Goal: Transaction & Acquisition: Book appointment/travel/reservation

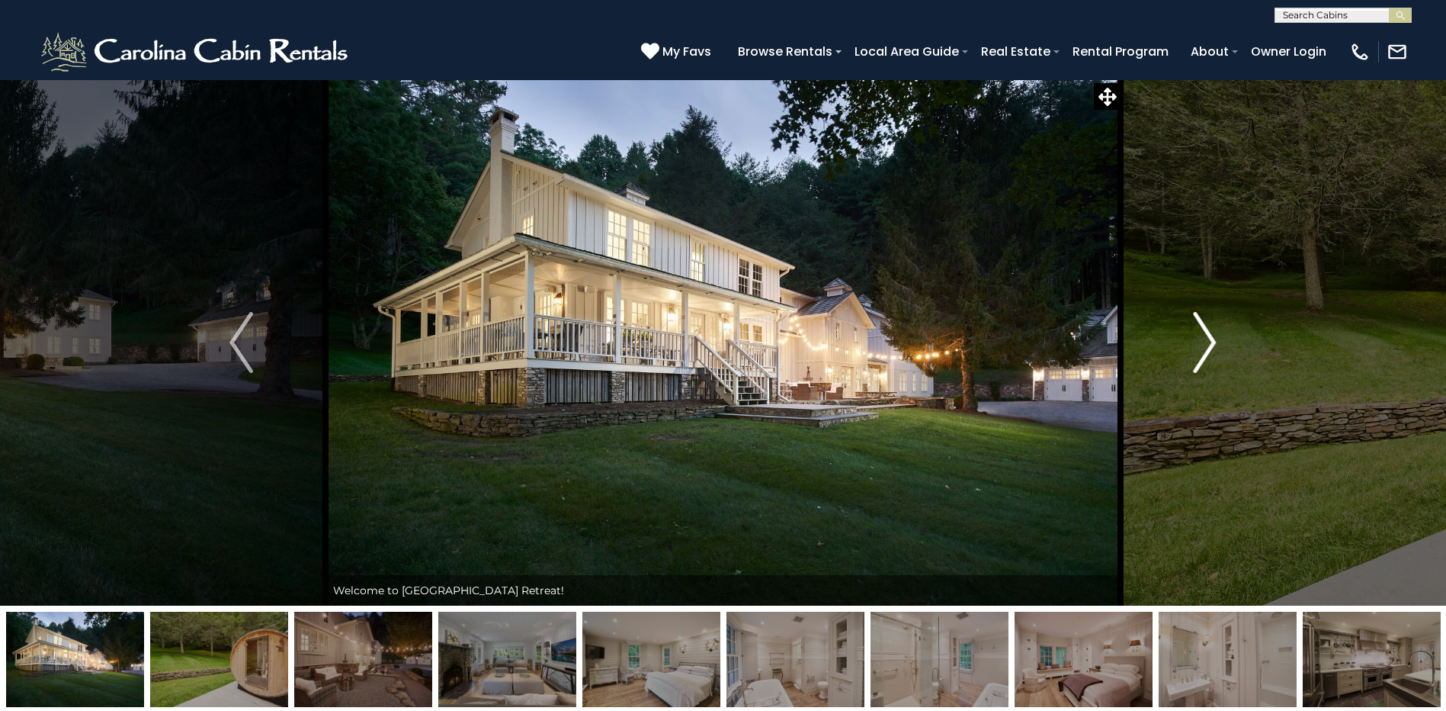
click at [1211, 345] on img "Next" at bounding box center [1204, 342] width 23 height 61
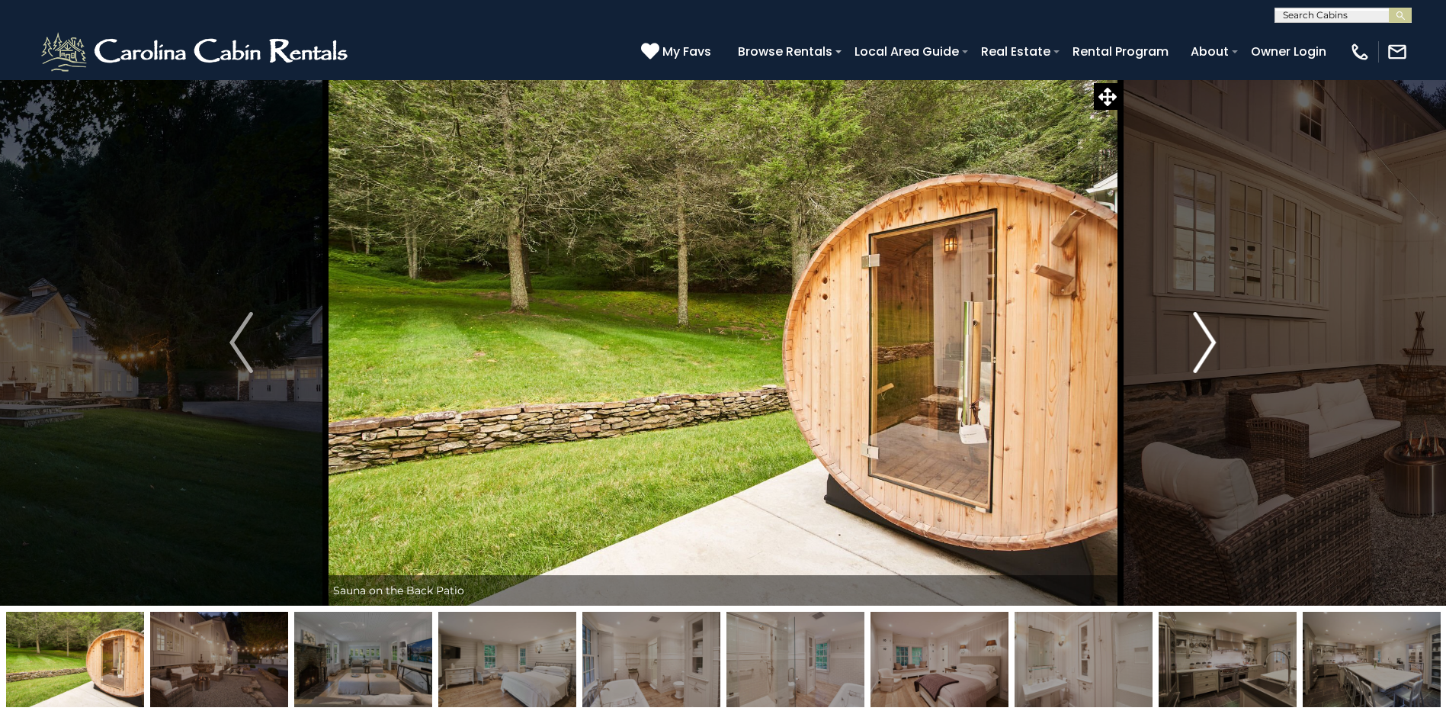
click at [1211, 345] on img "Next" at bounding box center [1204, 342] width 23 height 61
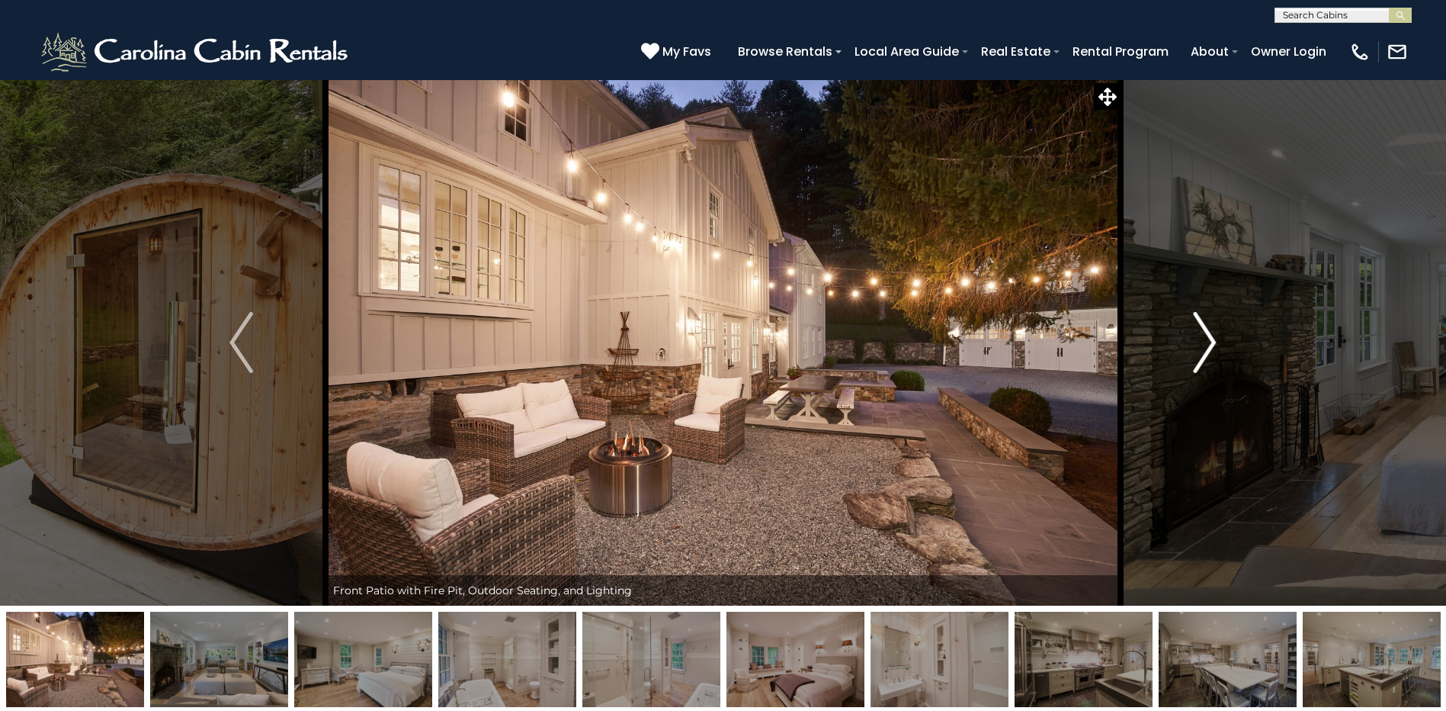
click at [1211, 345] on img "Next" at bounding box center [1204, 342] width 23 height 61
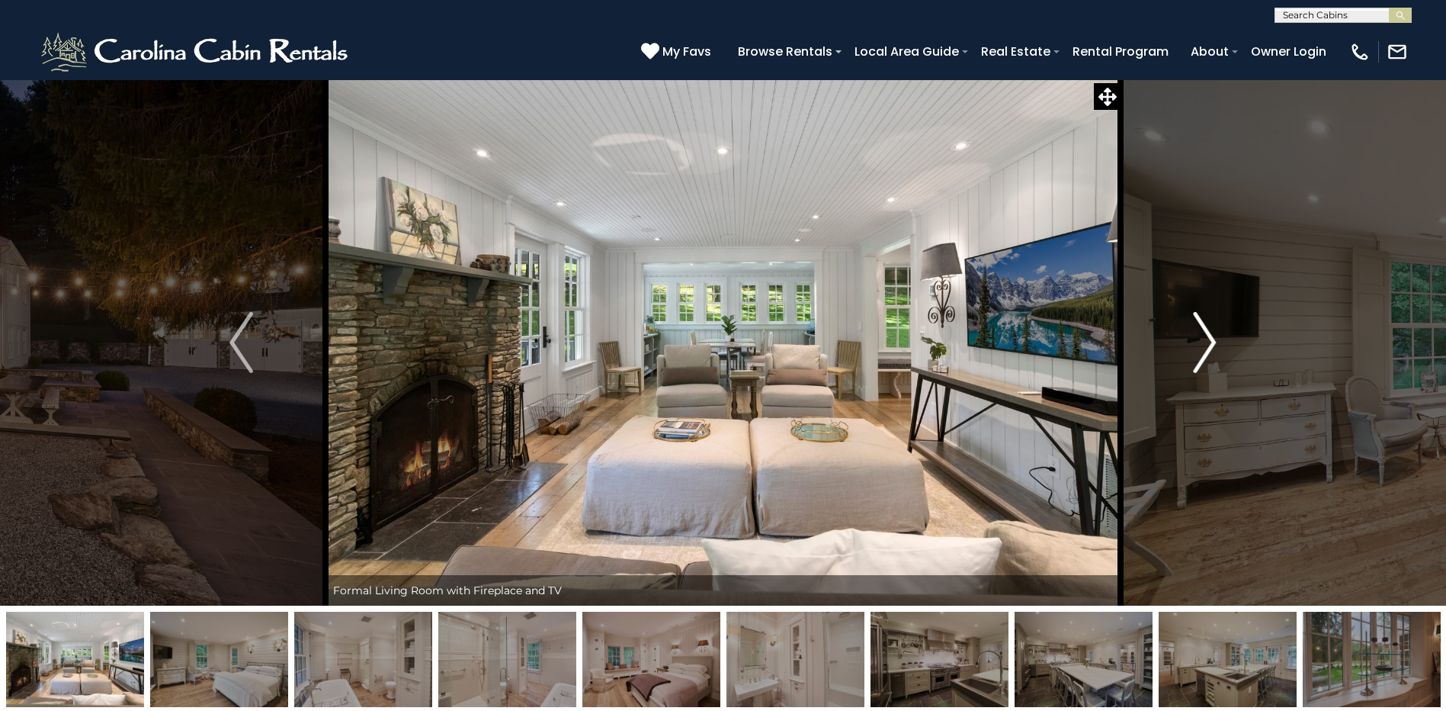
click at [1211, 345] on img "Next" at bounding box center [1204, 342] width 23 height 61
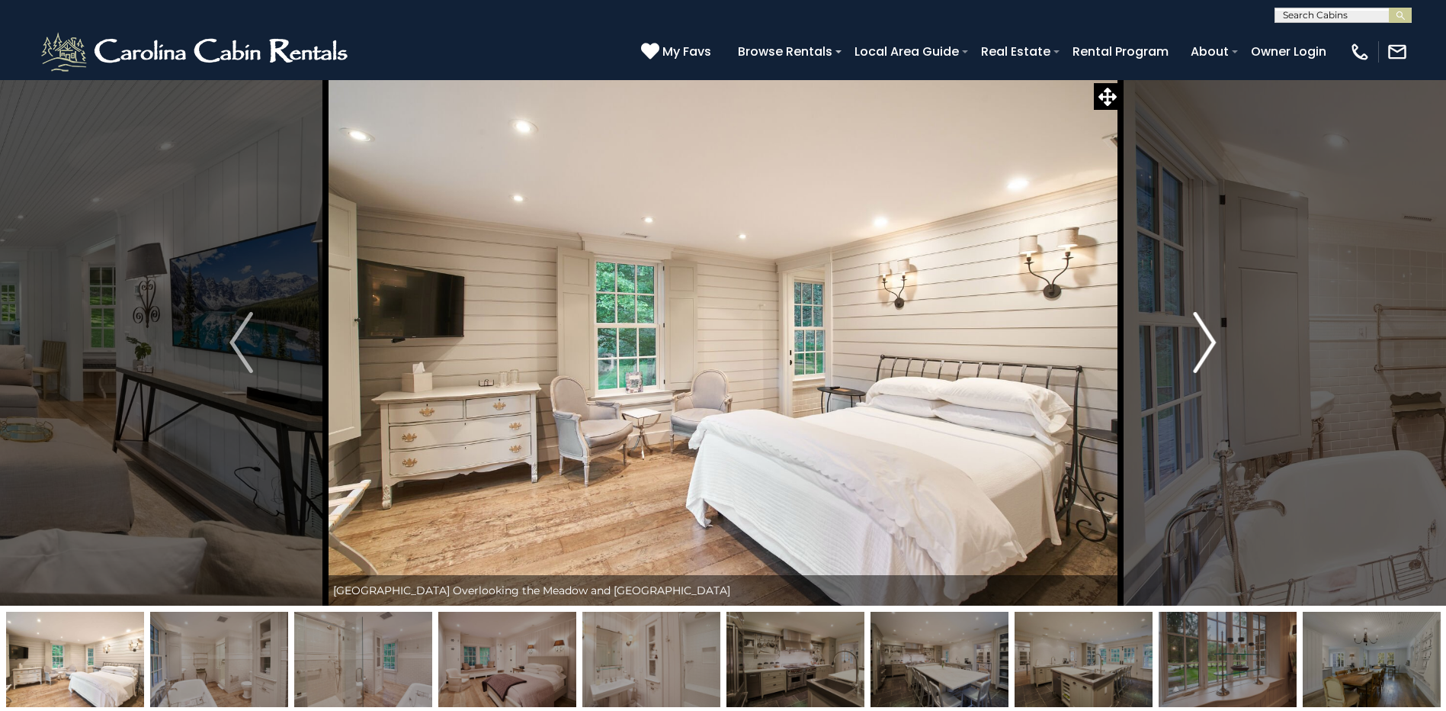
click at [1211, 345] on img "Next" at bounding box center [1204, 342] width 23 height 61
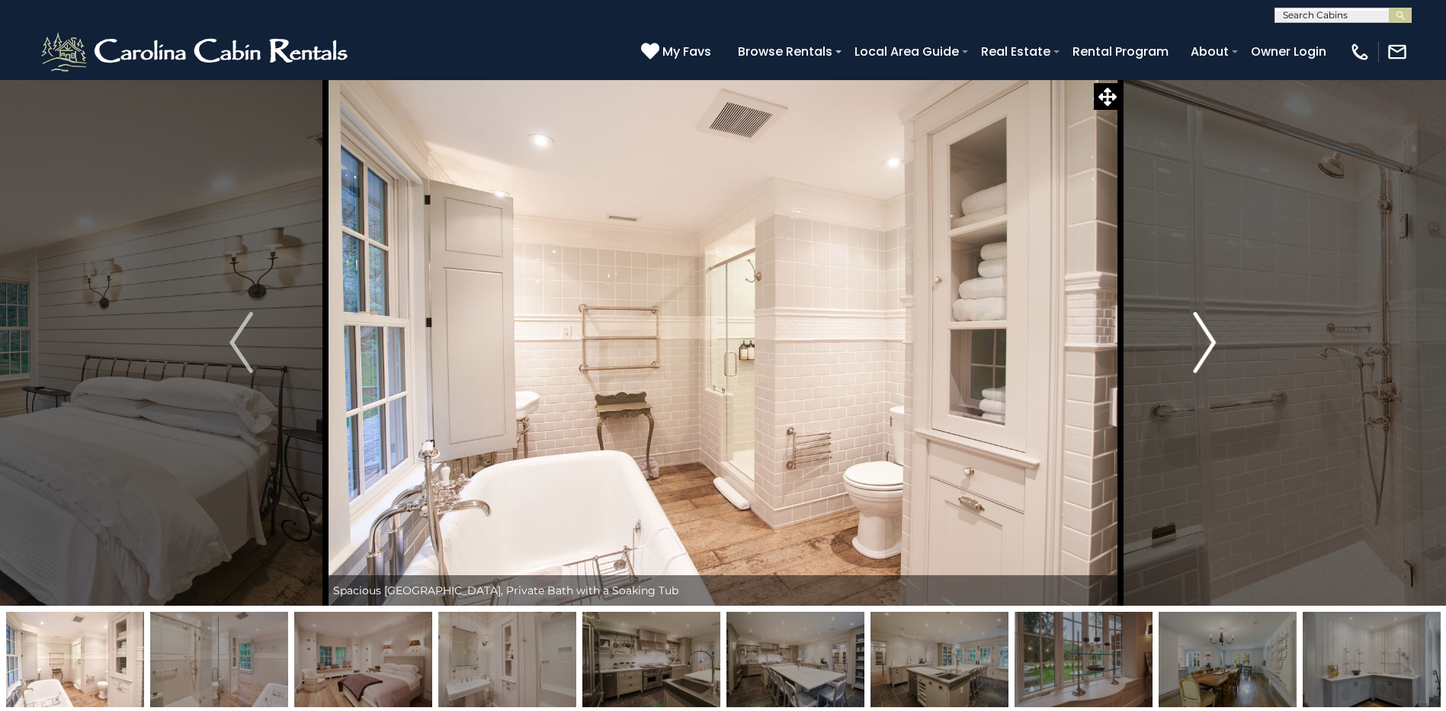
click at [1211, 345] on img "Next" at bounding box center [1204, 342] width 23 height 61
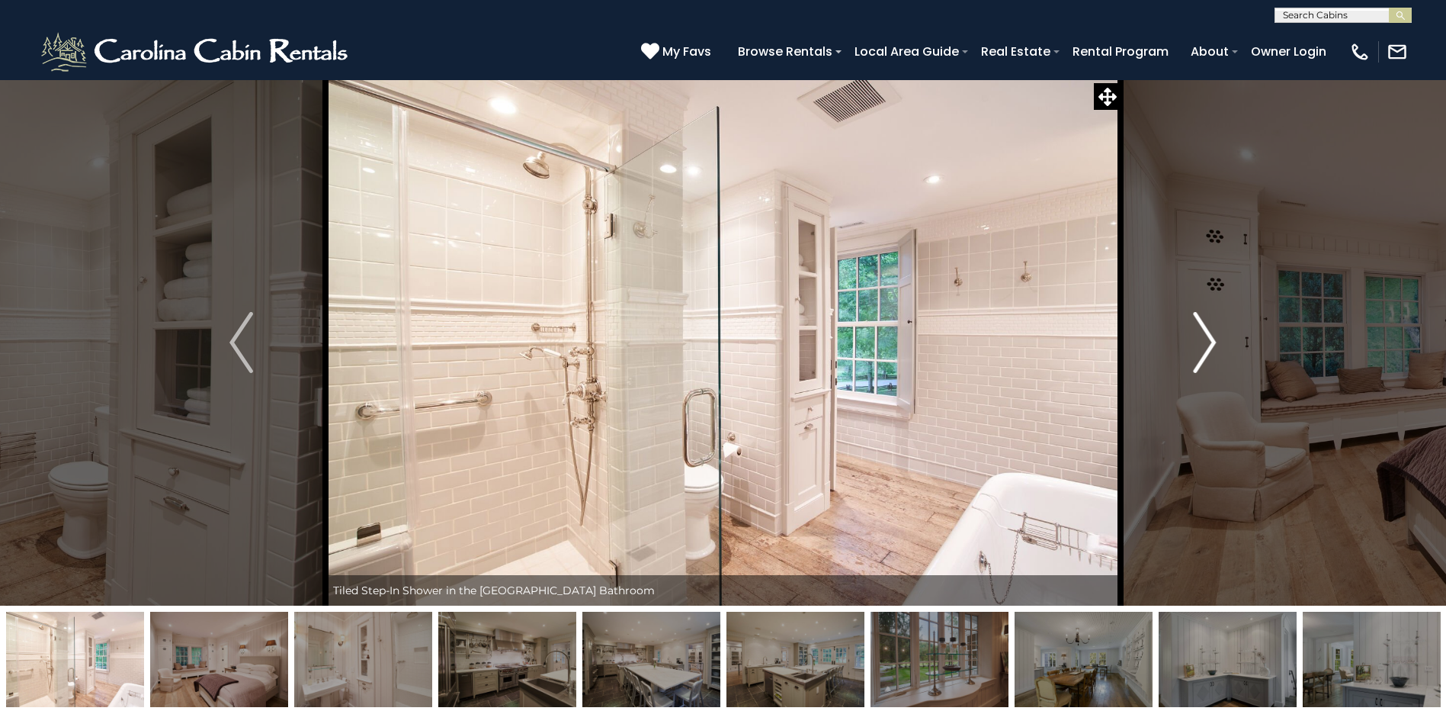
click at [1211, 345] on img "Next" at bounding box center [1204, 342] width 23 height 61
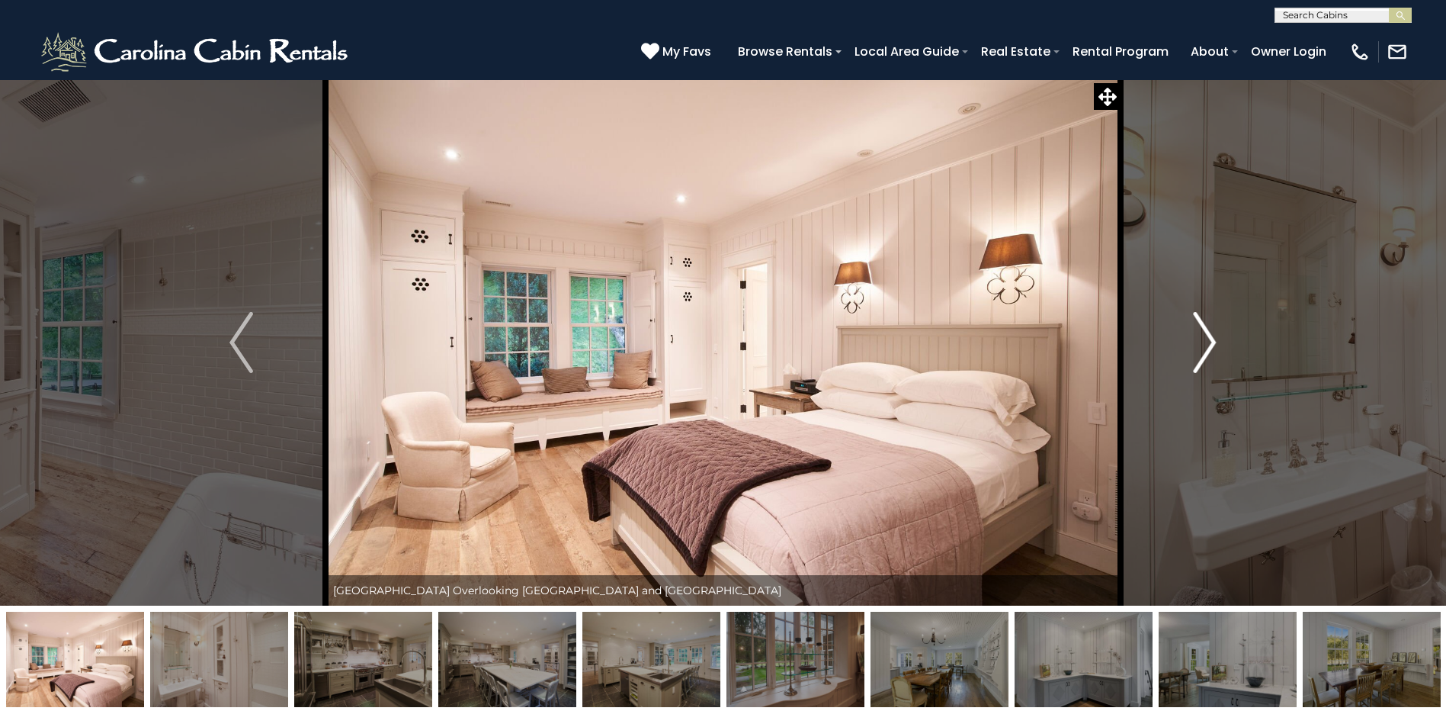
click at [1211, 345] on img "Next" at bounding box center [1204, 342] width 23 height 61
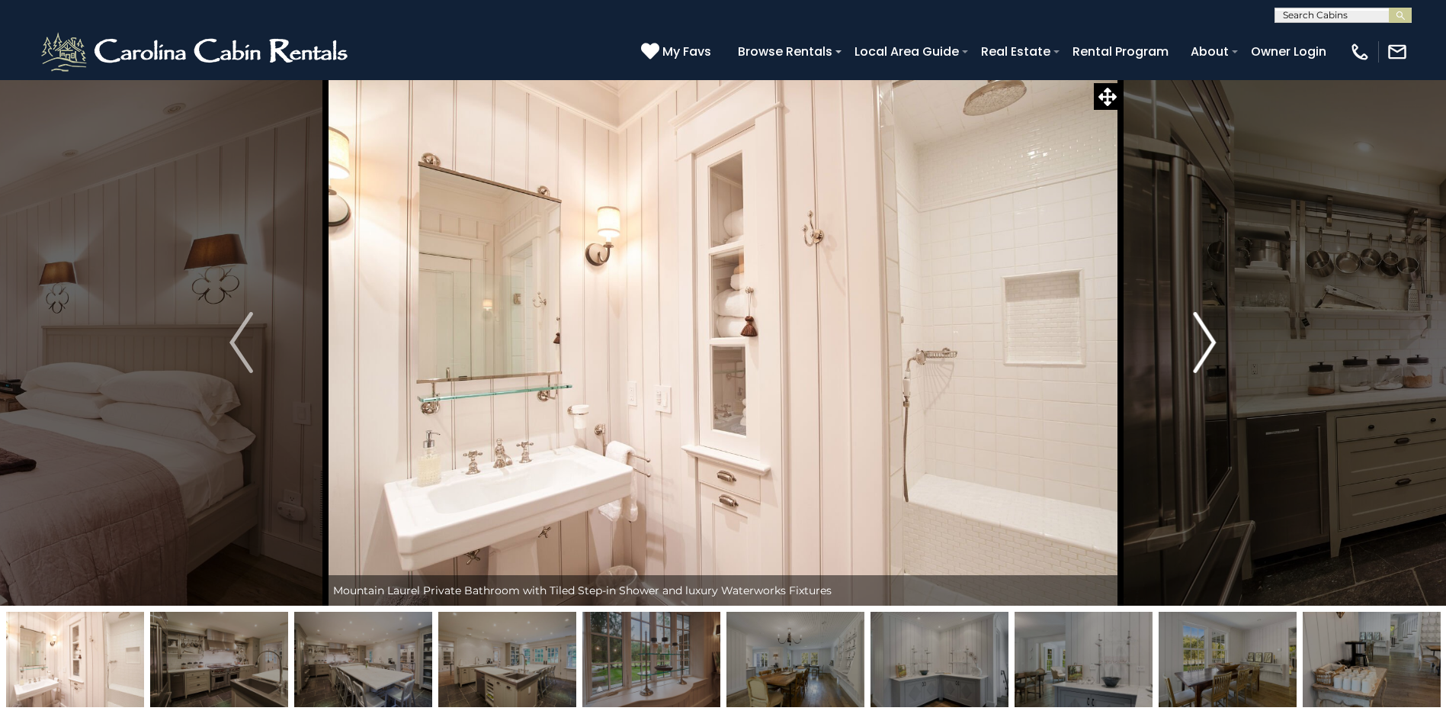
click at [1211, 345] on img "Next" at bounding box center [1204, 342] width 23 height 61
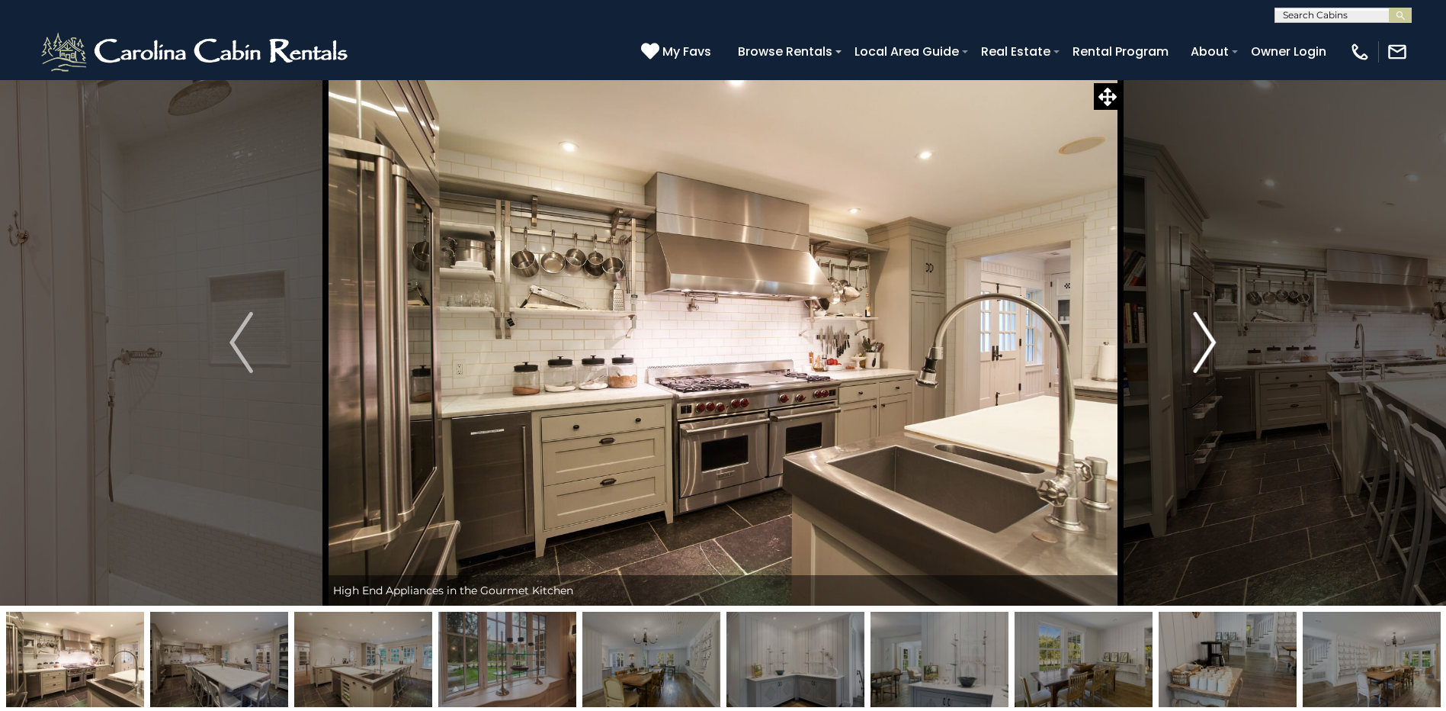
click at [1211, 345] on img "Next" at bounding box center [1204, 342] width 23 height 61
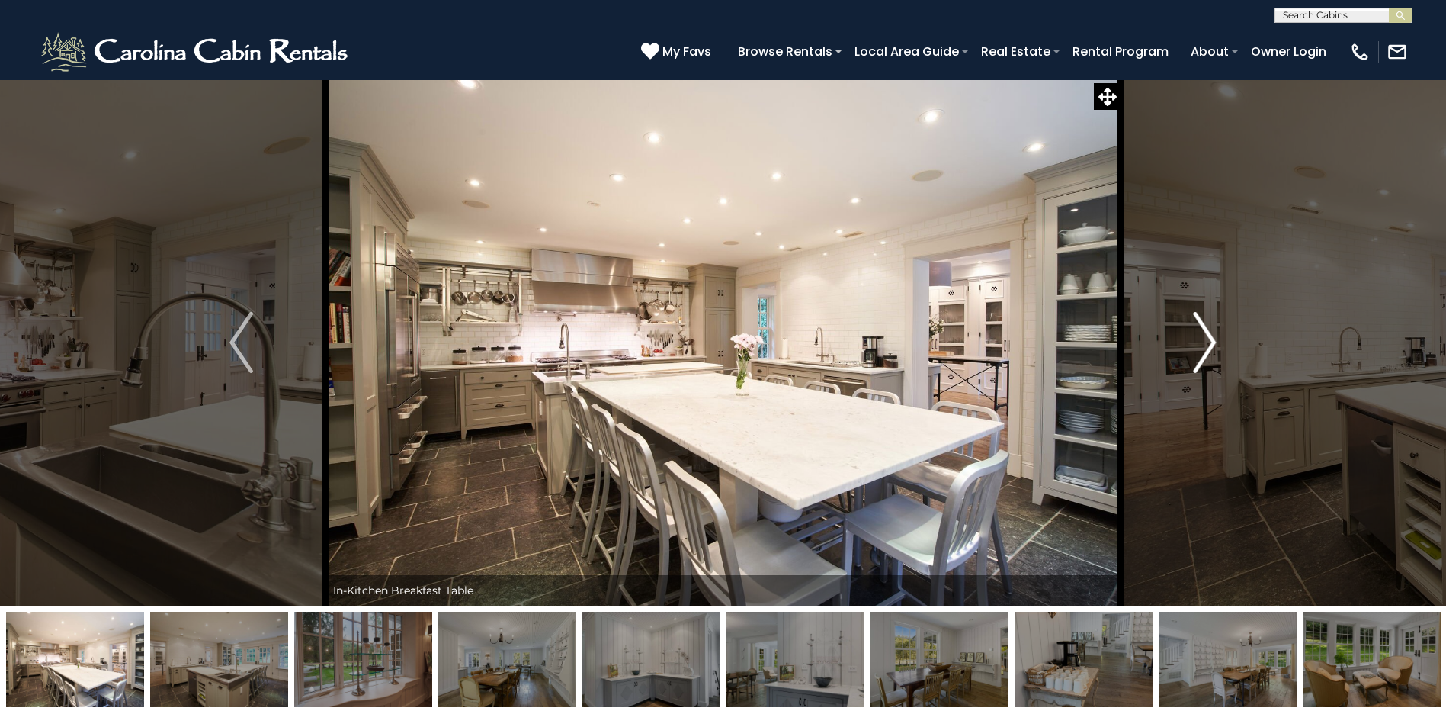
click at [1211, 345] on img "Next" at bounding box center [1204, 342] width 23 height 61
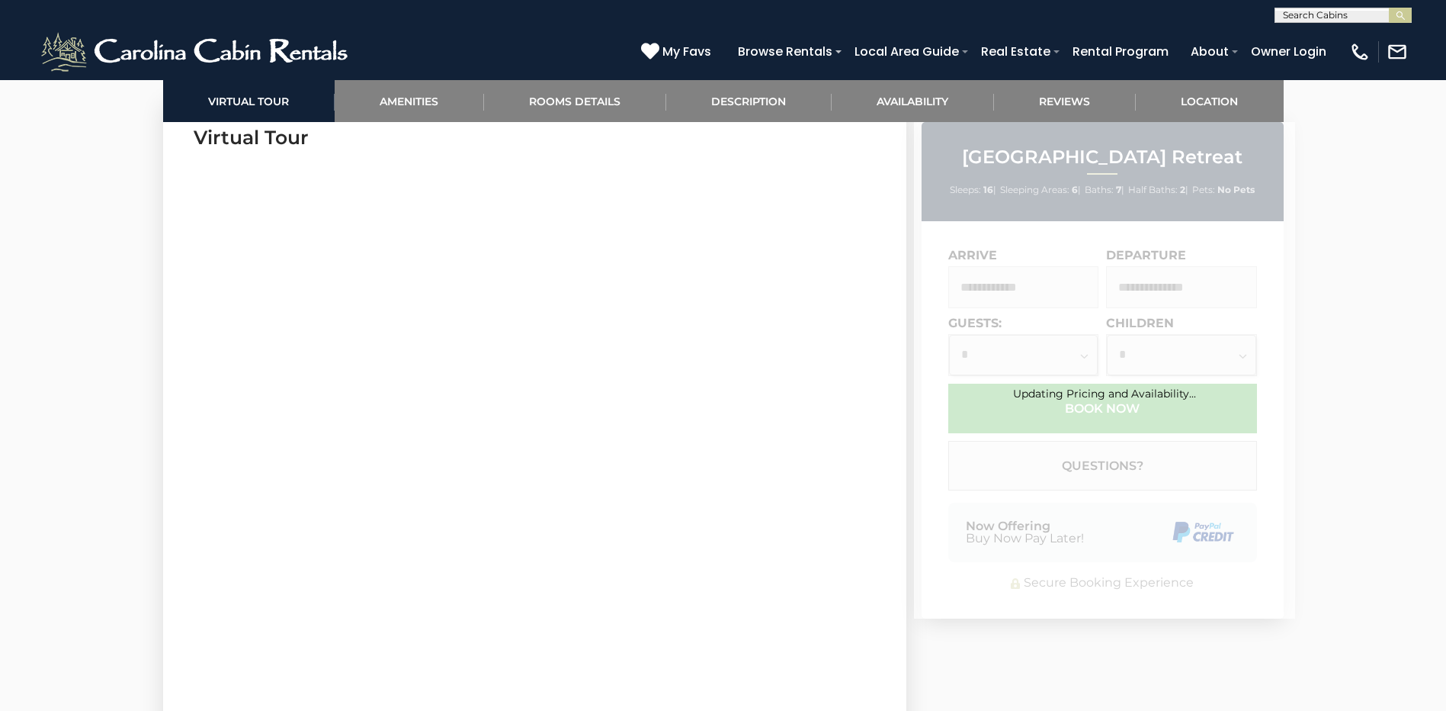
scroll to position [762, 0]
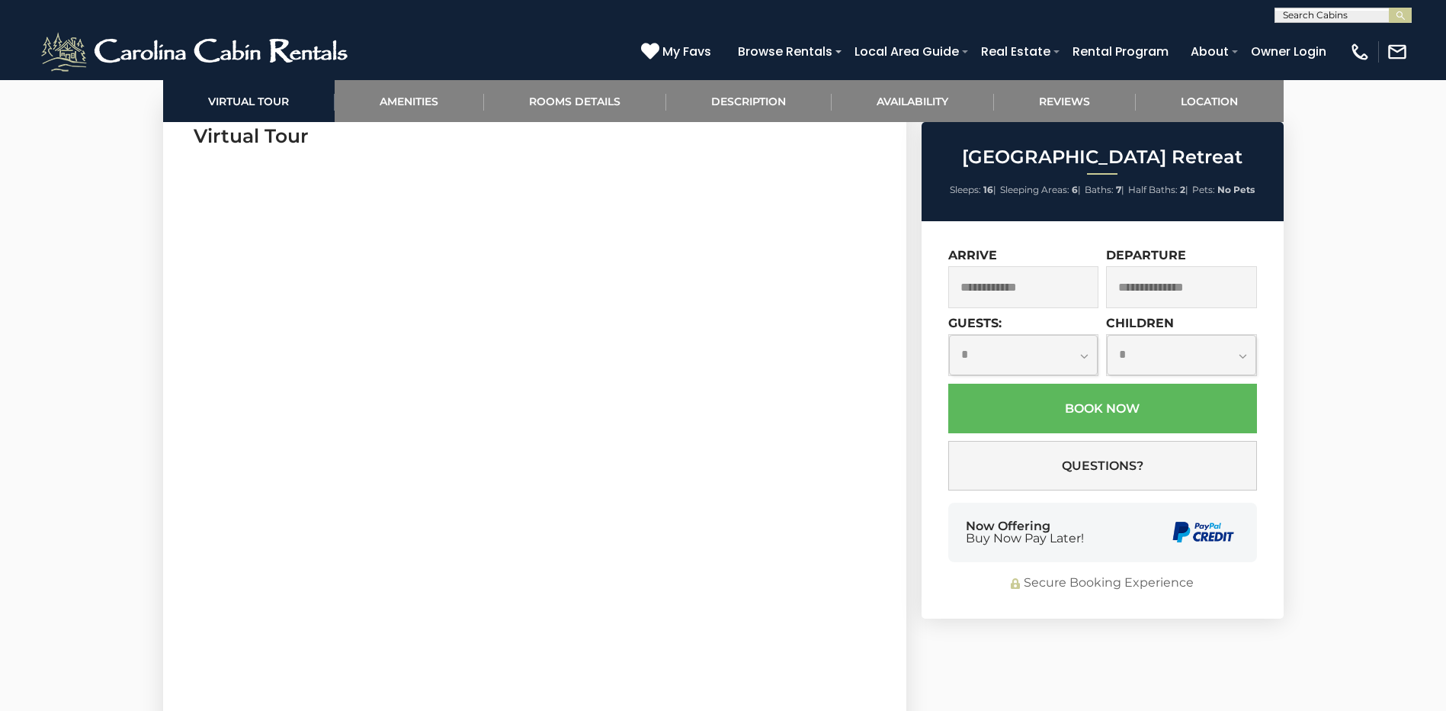
click at [1043, 287] on input "text" at bounding box center [1023, 287] width 151 height 42
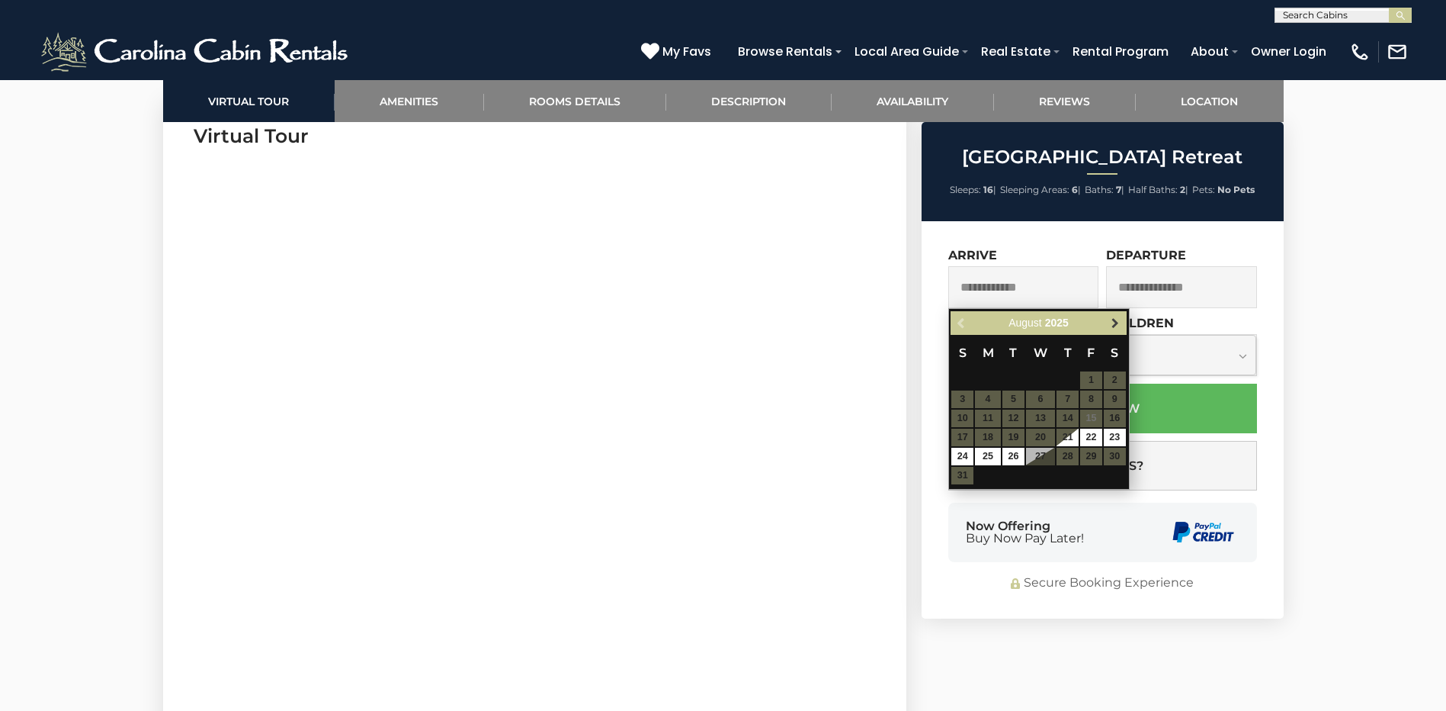
click at [1117, 329] on span "Next" at bounding box center [1115, 323] width 12 height 12
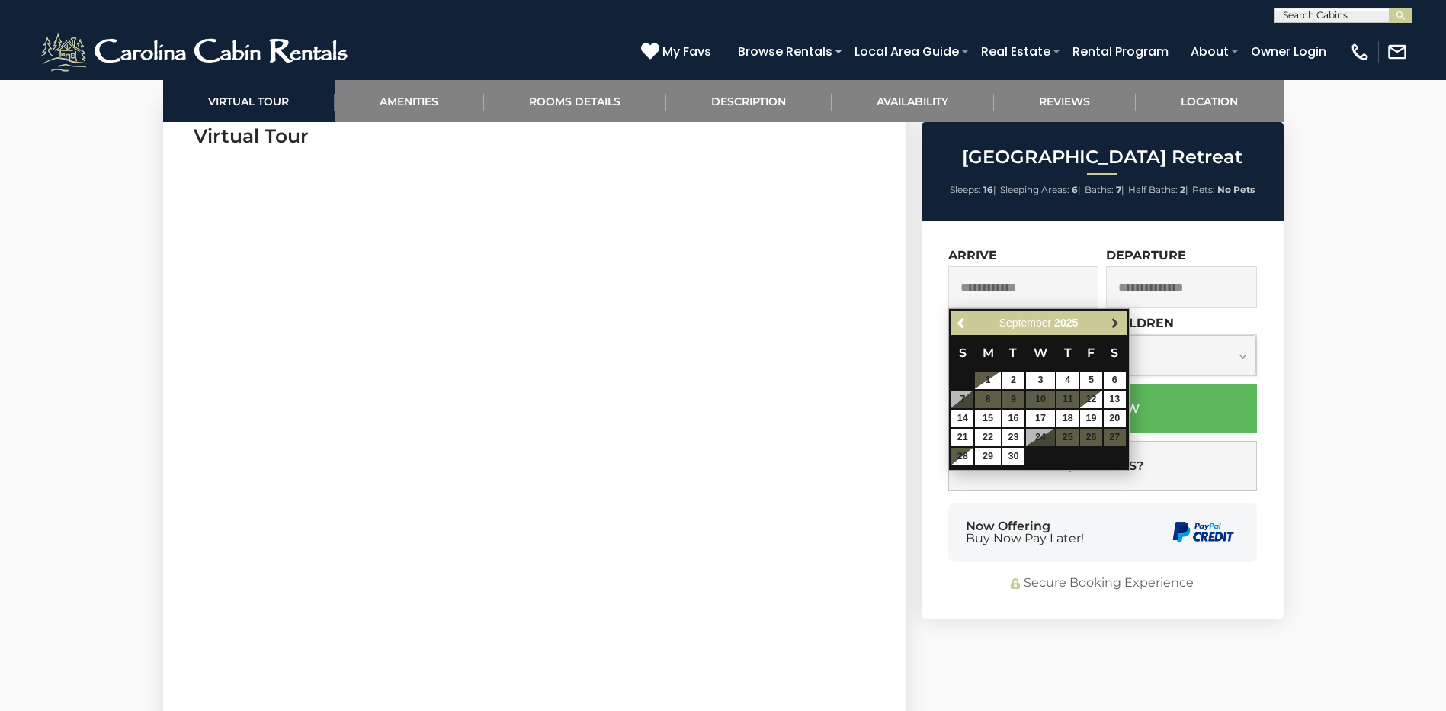
click at [1117, 329] on span "Next" at bounding box center [1115, 323] width 12 height 12
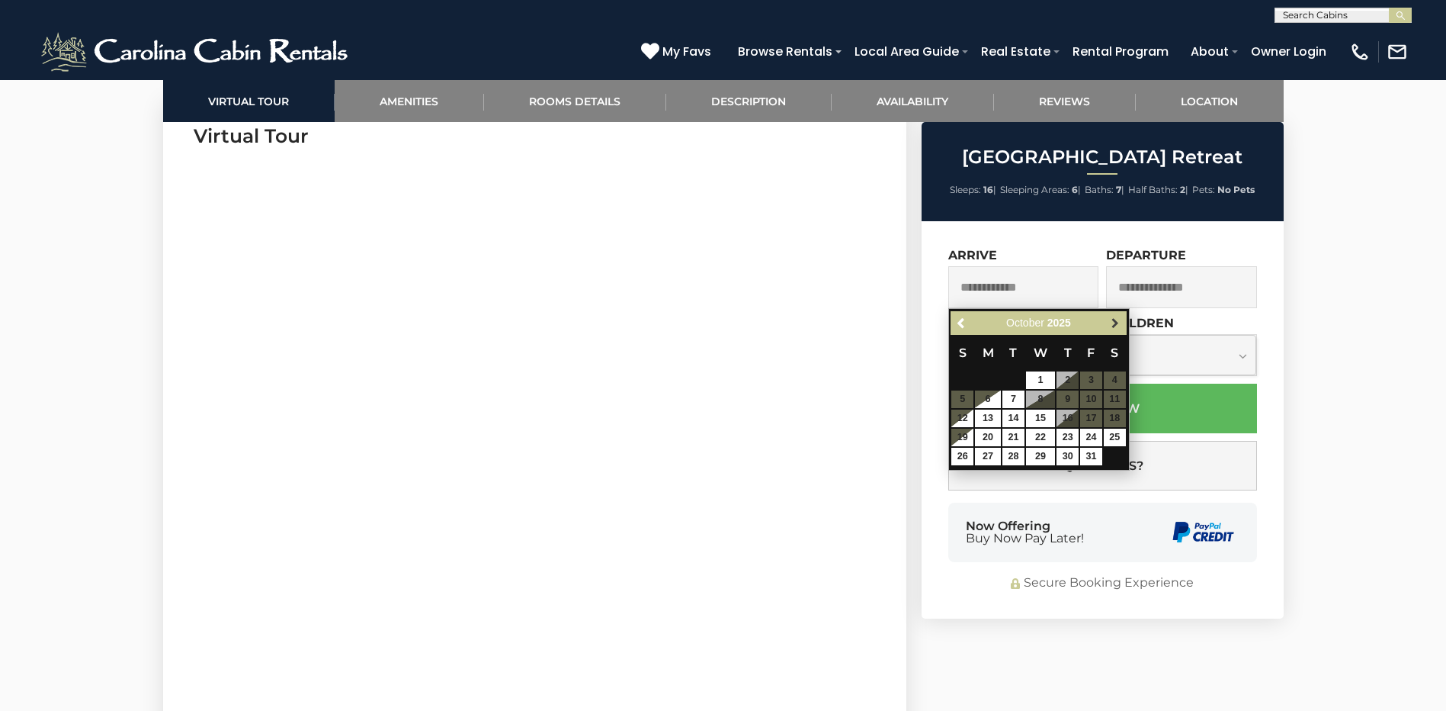
click at [1113, 326] on span "Next" at bounding box center [1115, 323] width 12 height 12
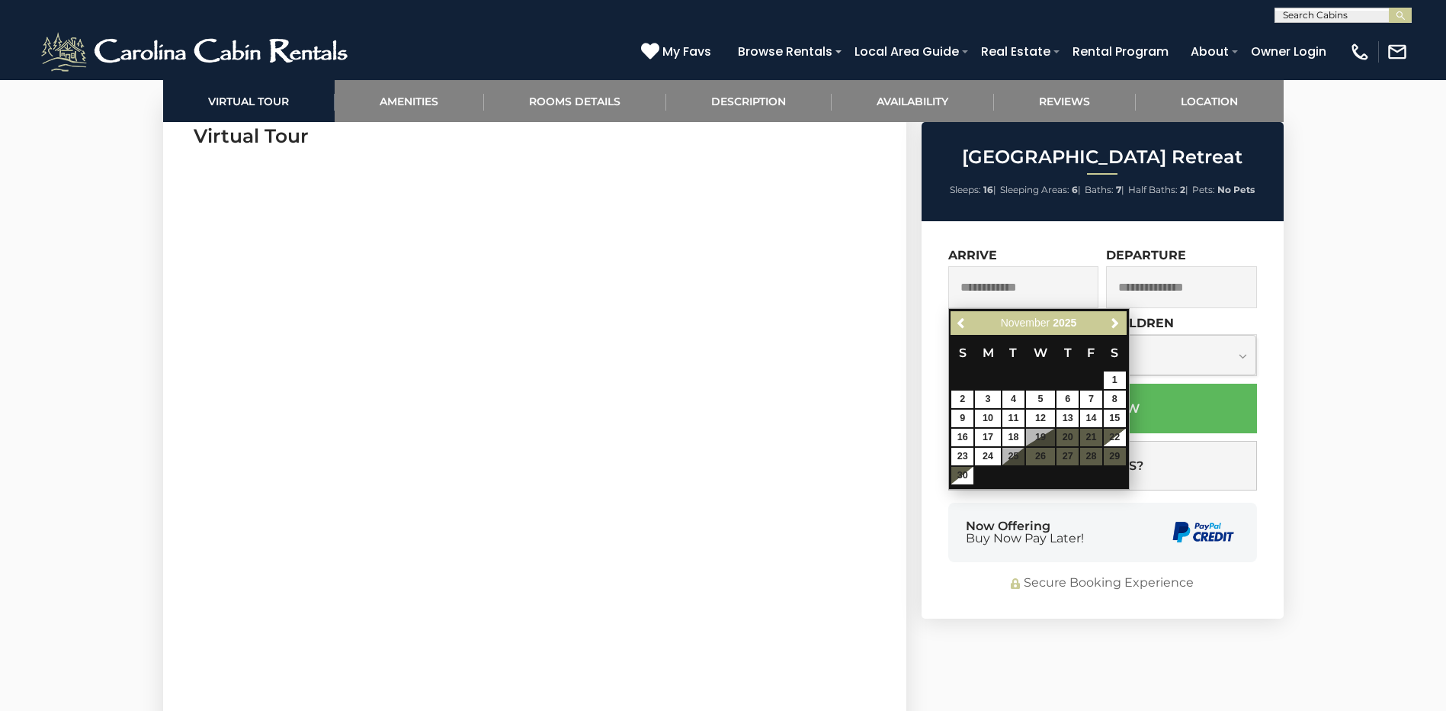
click at [1089, 453] on table "S M T W T F S 1 2 3 4 5 6 7 8 9 10 11 12 13 14 15 16 17 18 19 20 21 22 23 24 25…" at bounding box center [1038, 410] width 175 height 150
click at [1115, 322] on span "Next" at bounding box center [1115, 323] width 12 height 12
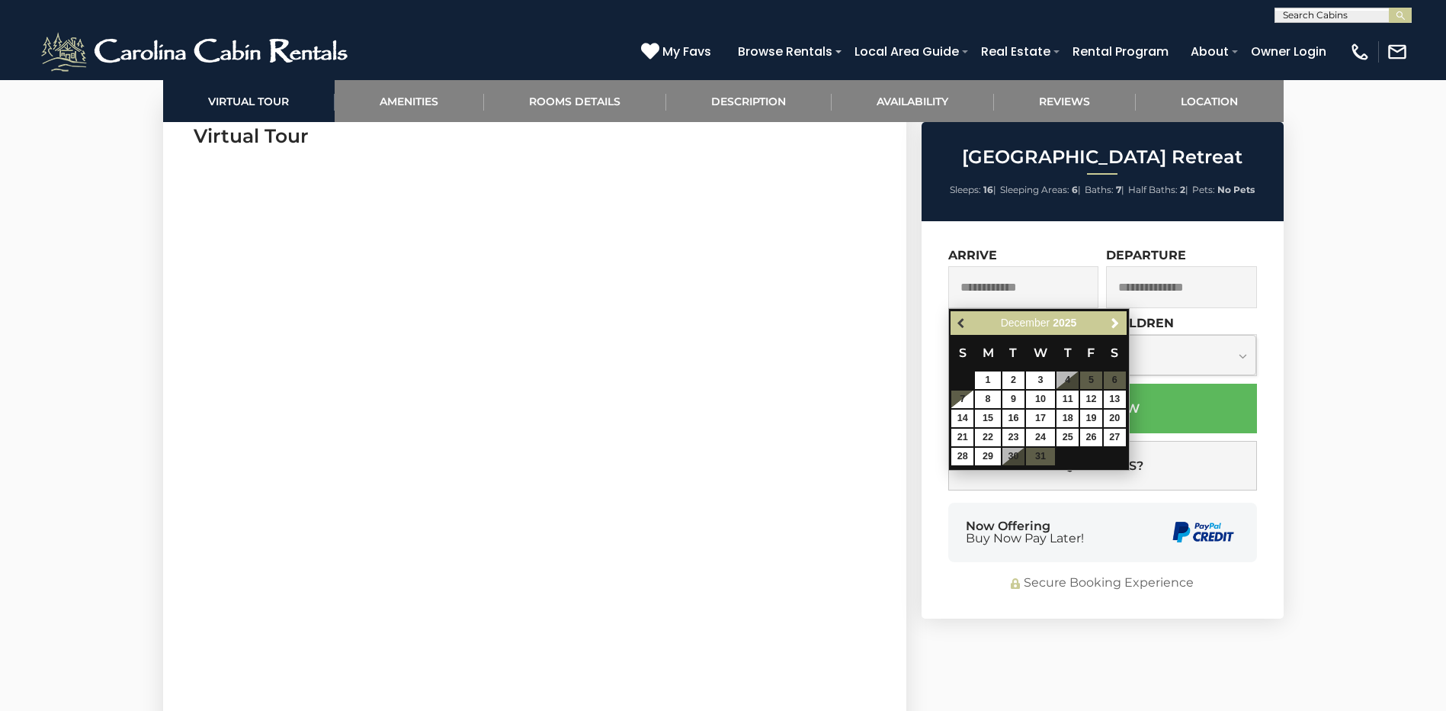
click at [958, 324] on span "Previous" at bounding box center [962, 323] width 12 height 12
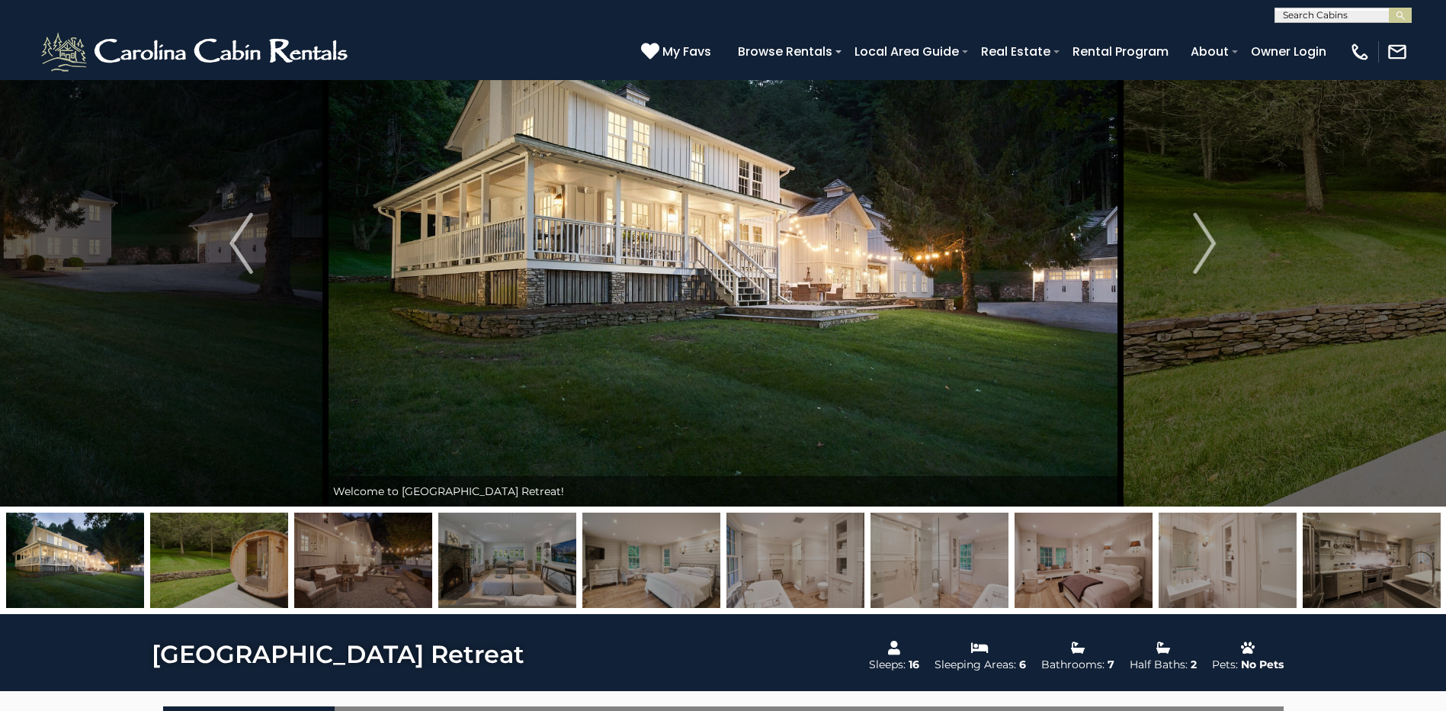
scroll to position [0, 0]
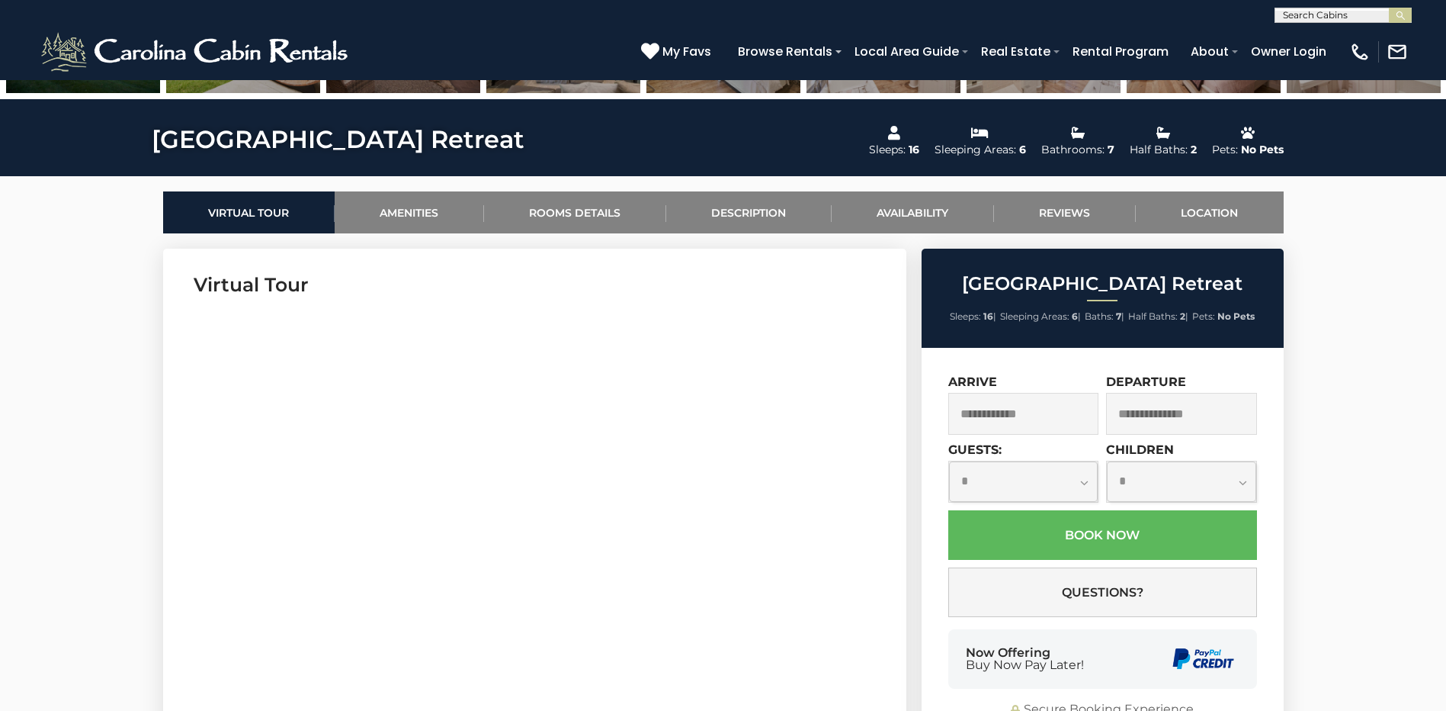
scroll to position [610, 0]
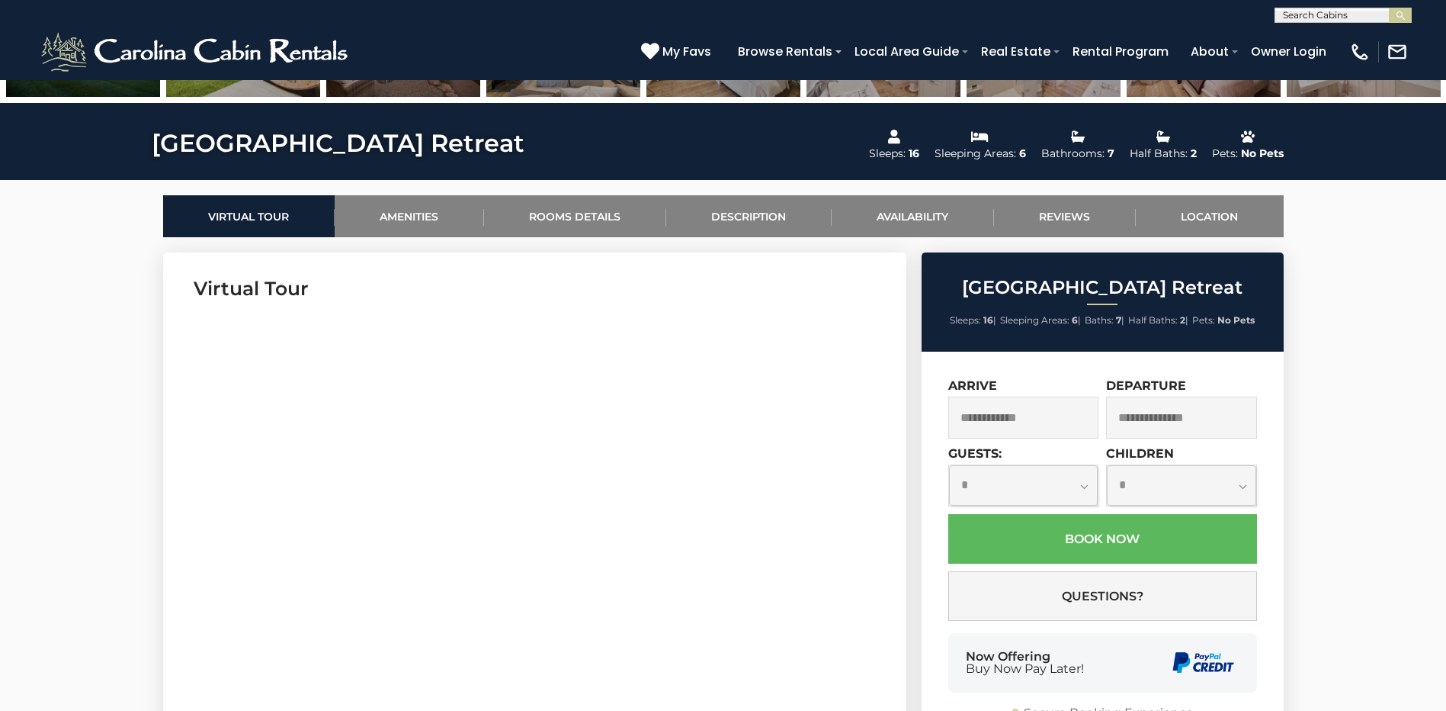
click at [1035, 417] on input "text" at bounding box center [1023, 417] width 151 height 42
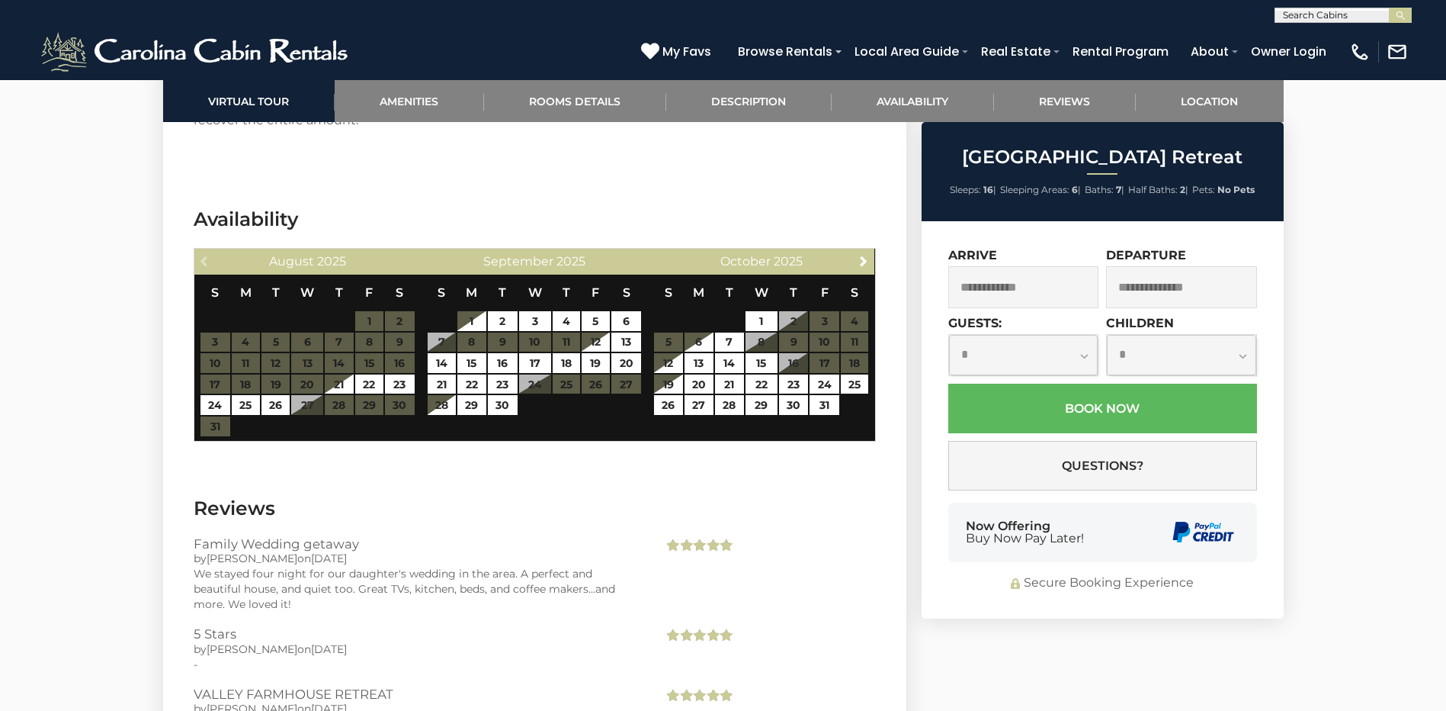
scroll to position [3278, 0]
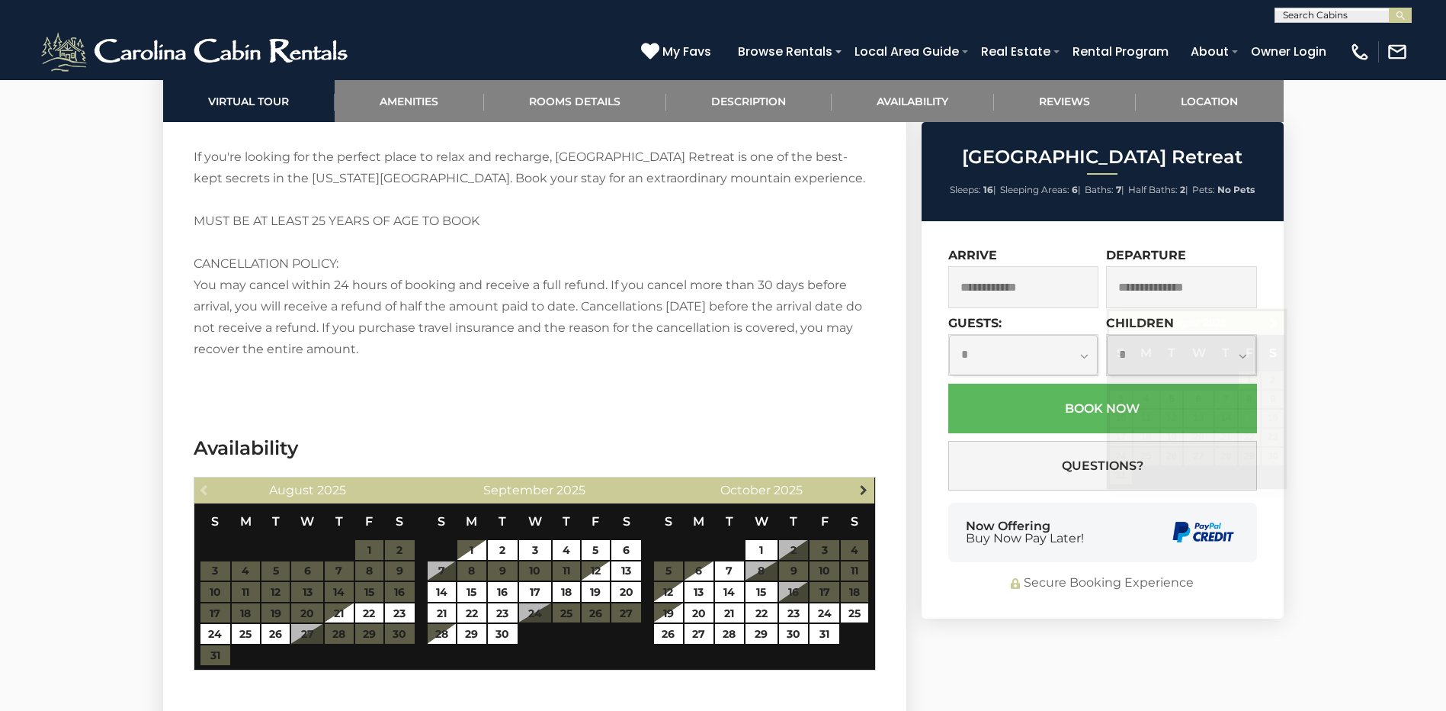
click at [865, 483] on span "Next" at bounding box center [864, 489] width 12 height 12
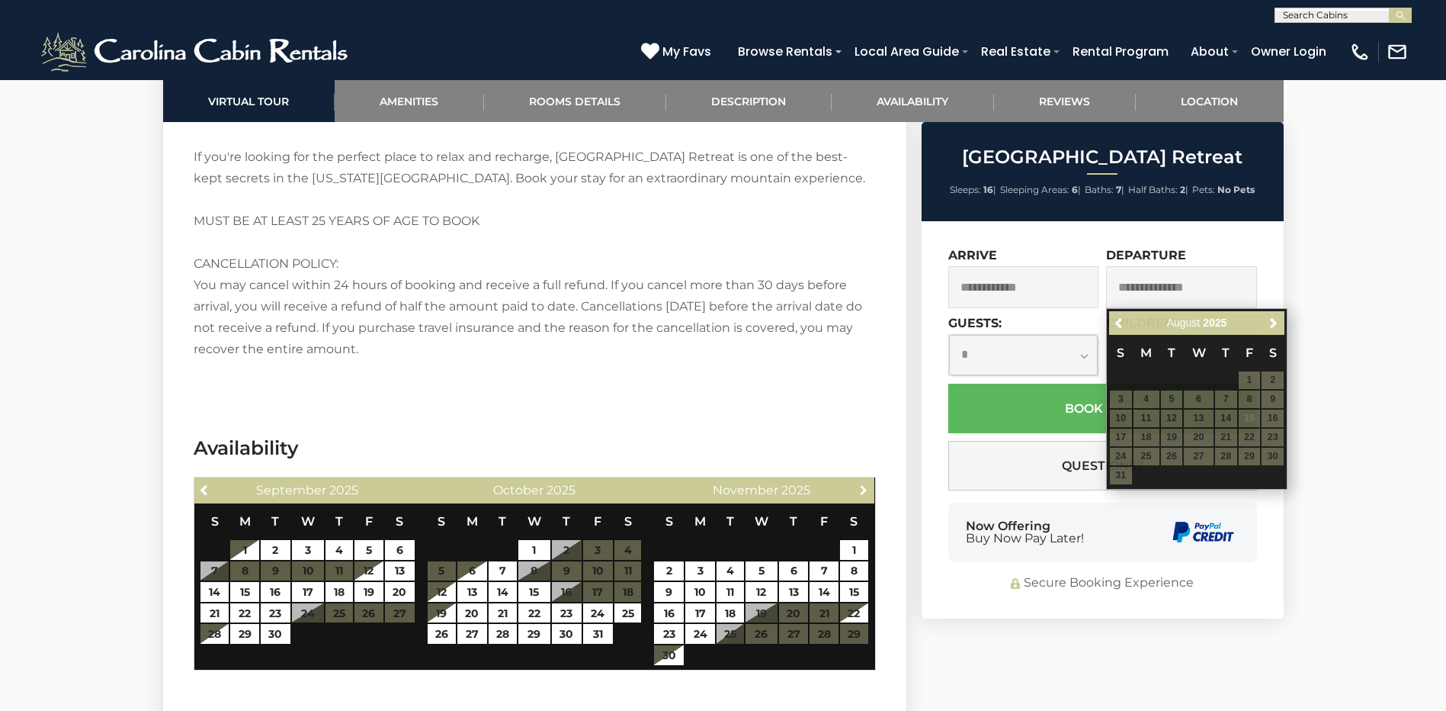
click at [865, 483] on span "Next" at bounding box center [864, 489] width 12 height 12
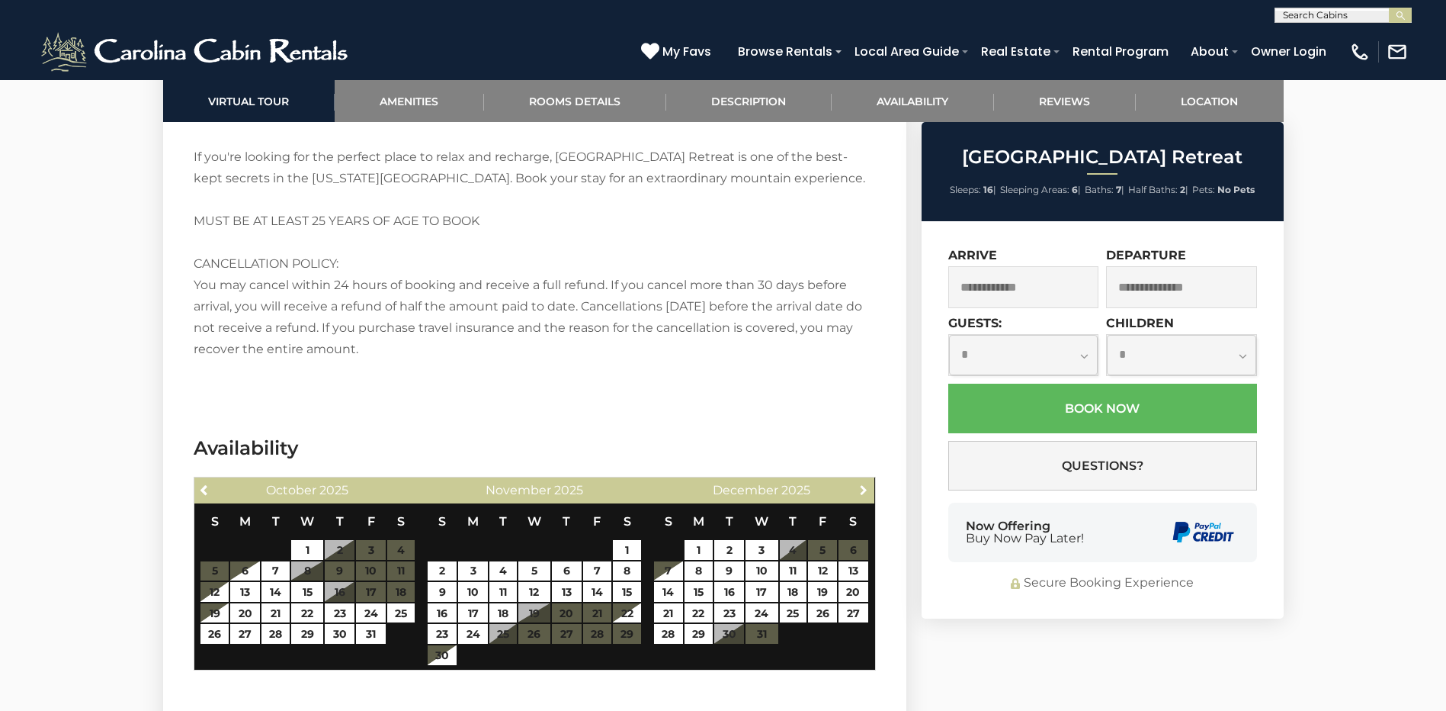
click at [865, 483] on span "Next" at bounding box center [864, 489] width 12 height 12
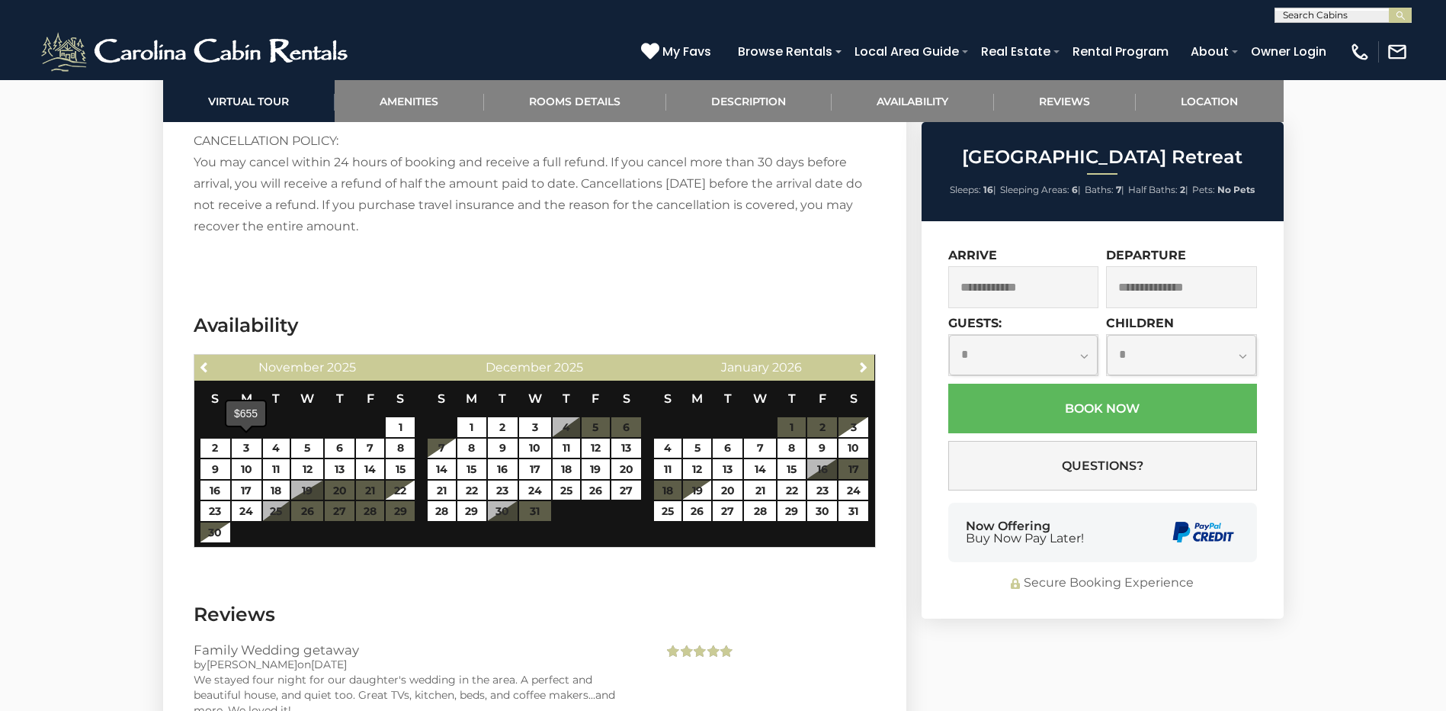
scroll to position [3431, 0]
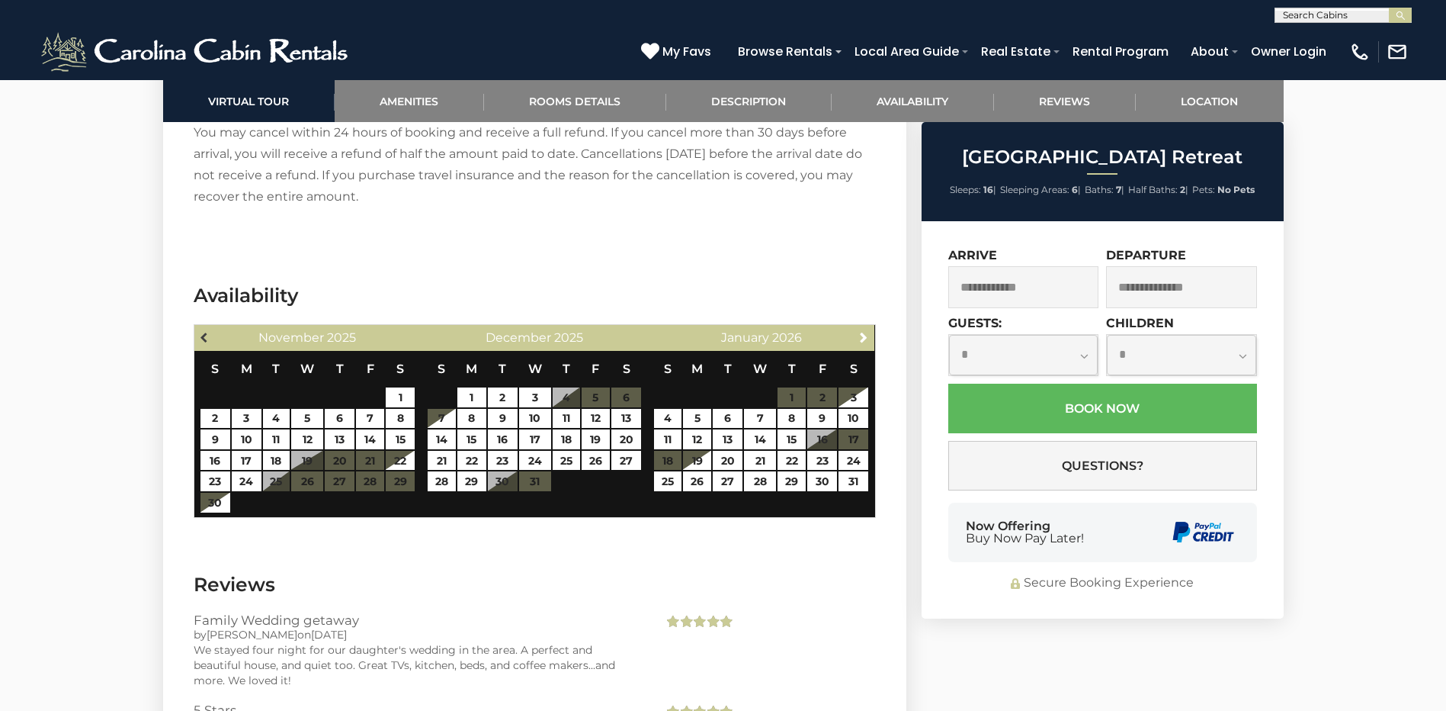
click at [204, 331] on span "Previous" at bounding box center [205, 337] width 12 height 12
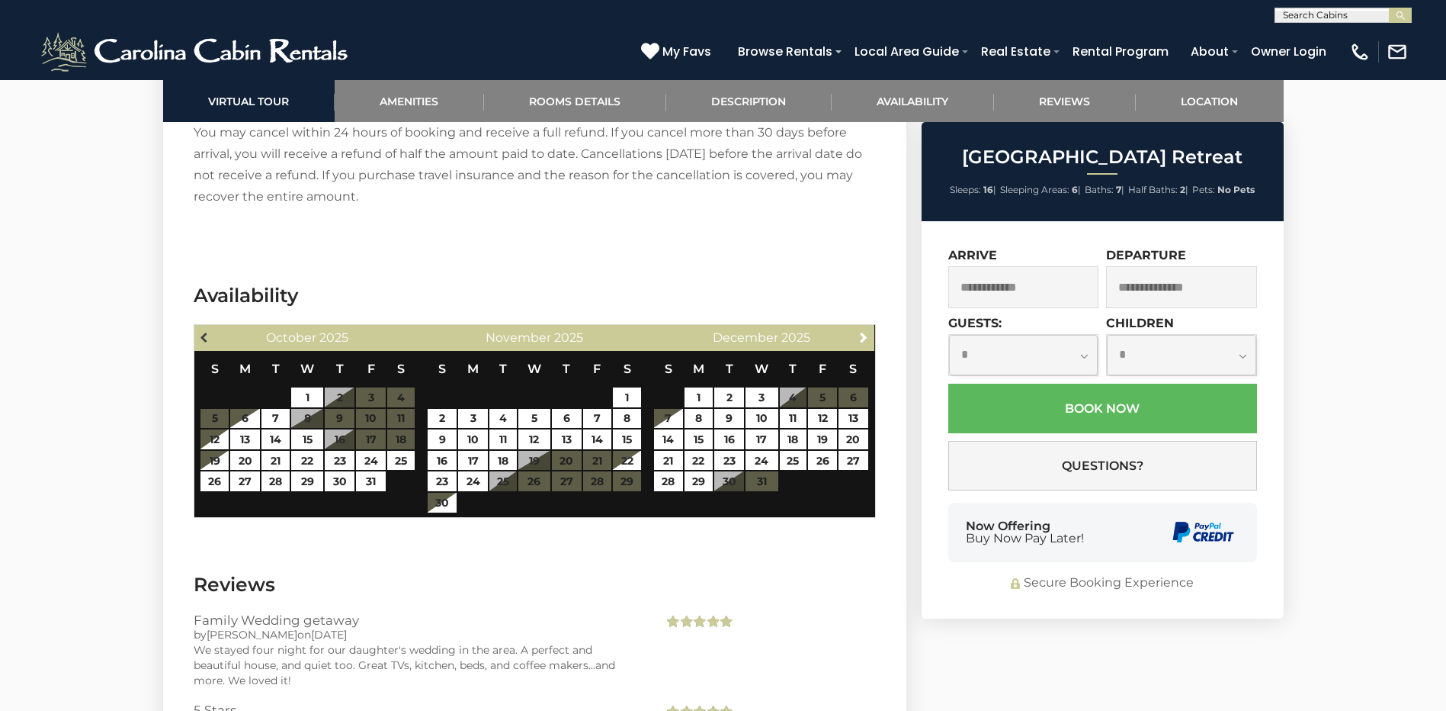
click at [204, 331] on span "Previous" at bounding box center [205, 337] width 12 height 12
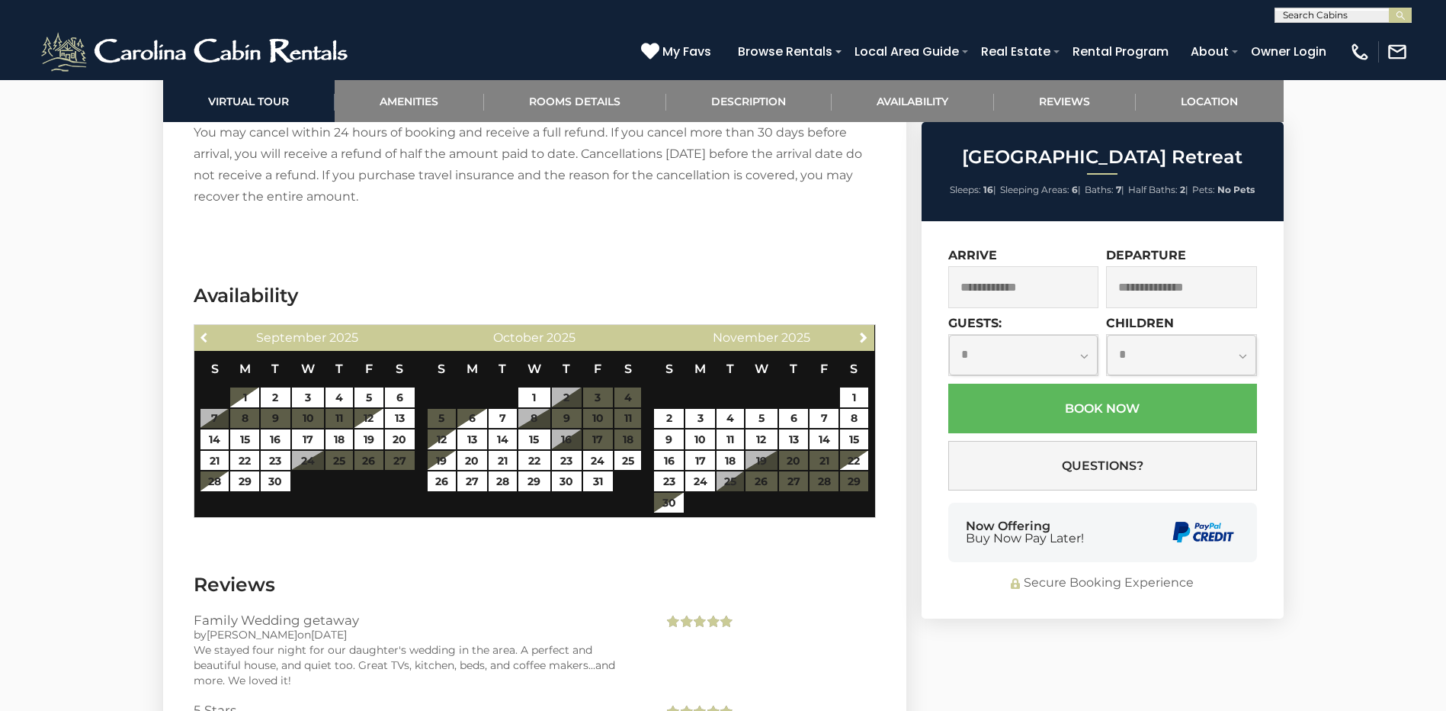
click at [204, 331] on span "Previous" at bounding box center [205, 337] width 12 height 12
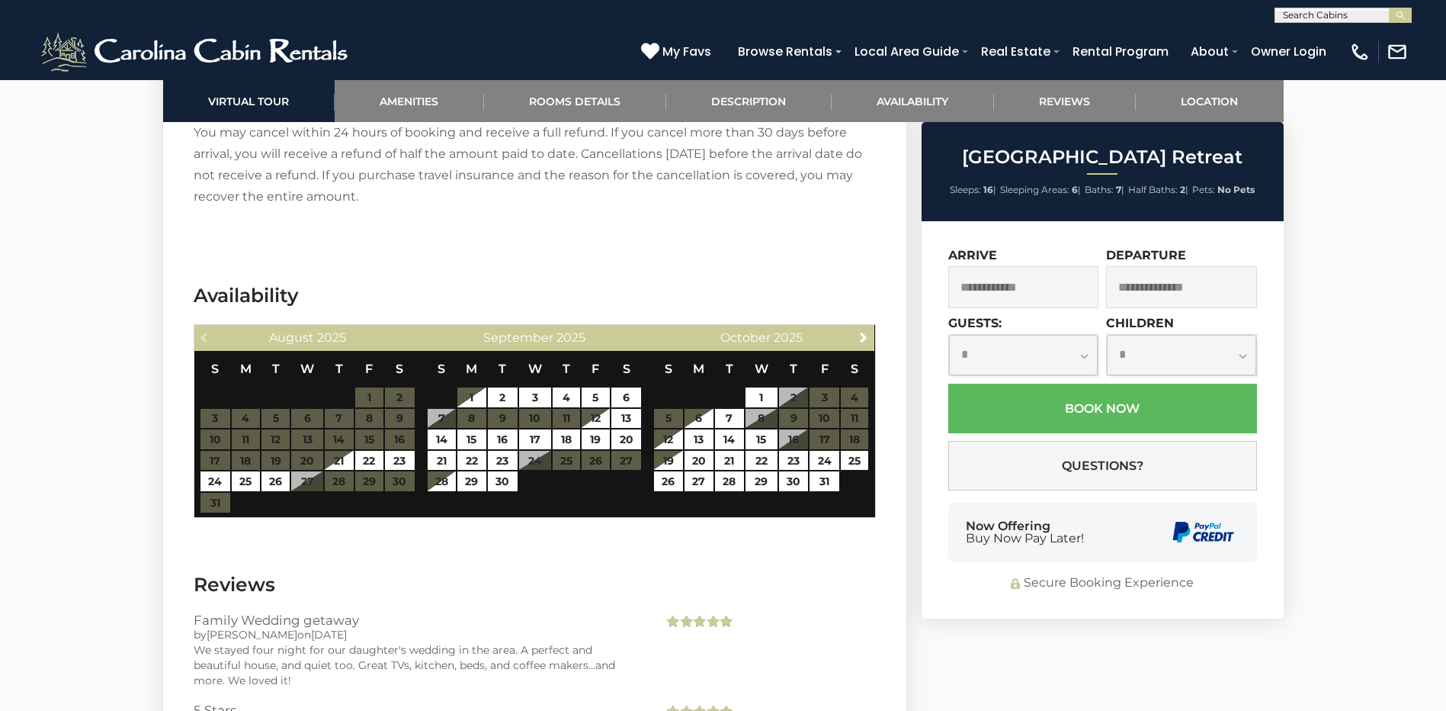
click at [204, 325] on div "Previous [DATE]" at bounding box center [307, 338] width 227 height 26
click at [373, 451] on link "22" at bounding box center [369, 461] width 28 height 20
type input "**********"
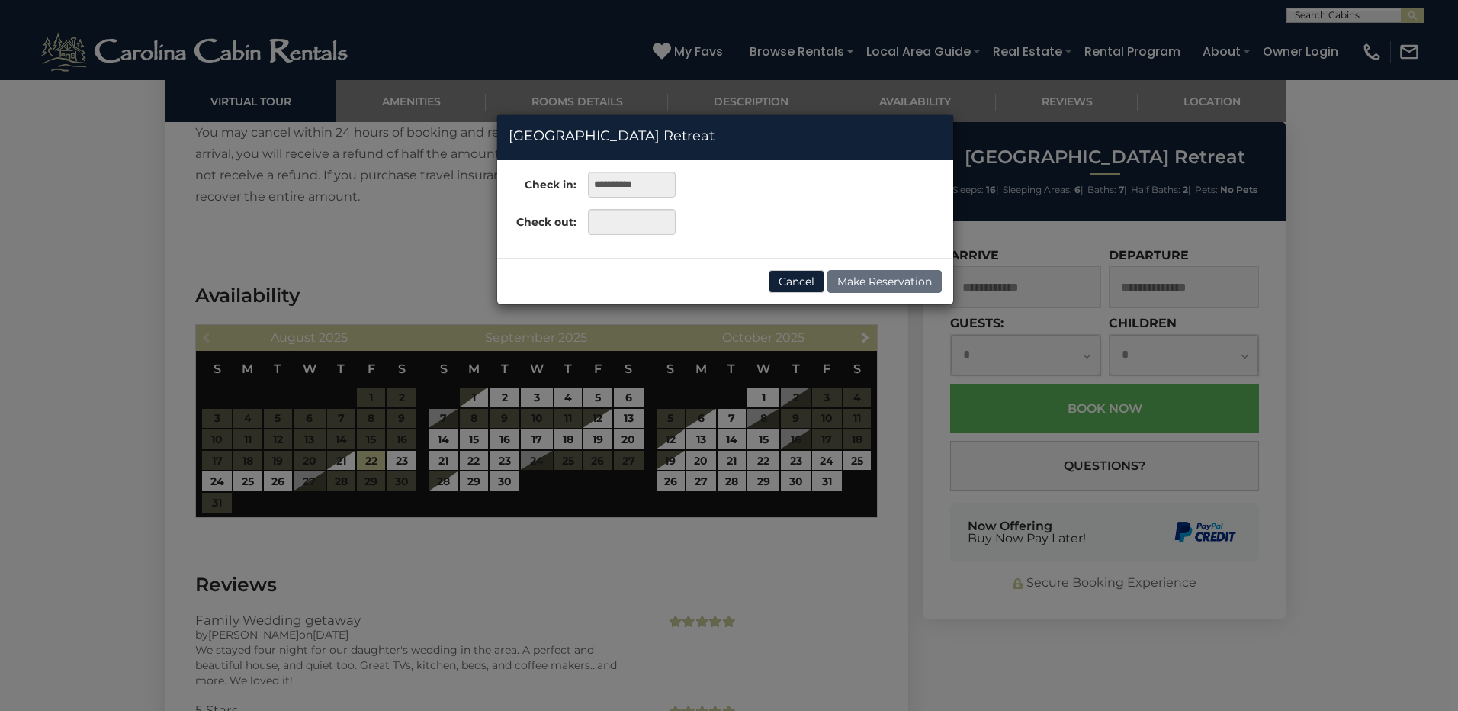
click at [72, 223] on div "**********" at bounding box center [729, 355] width 1458 height 711
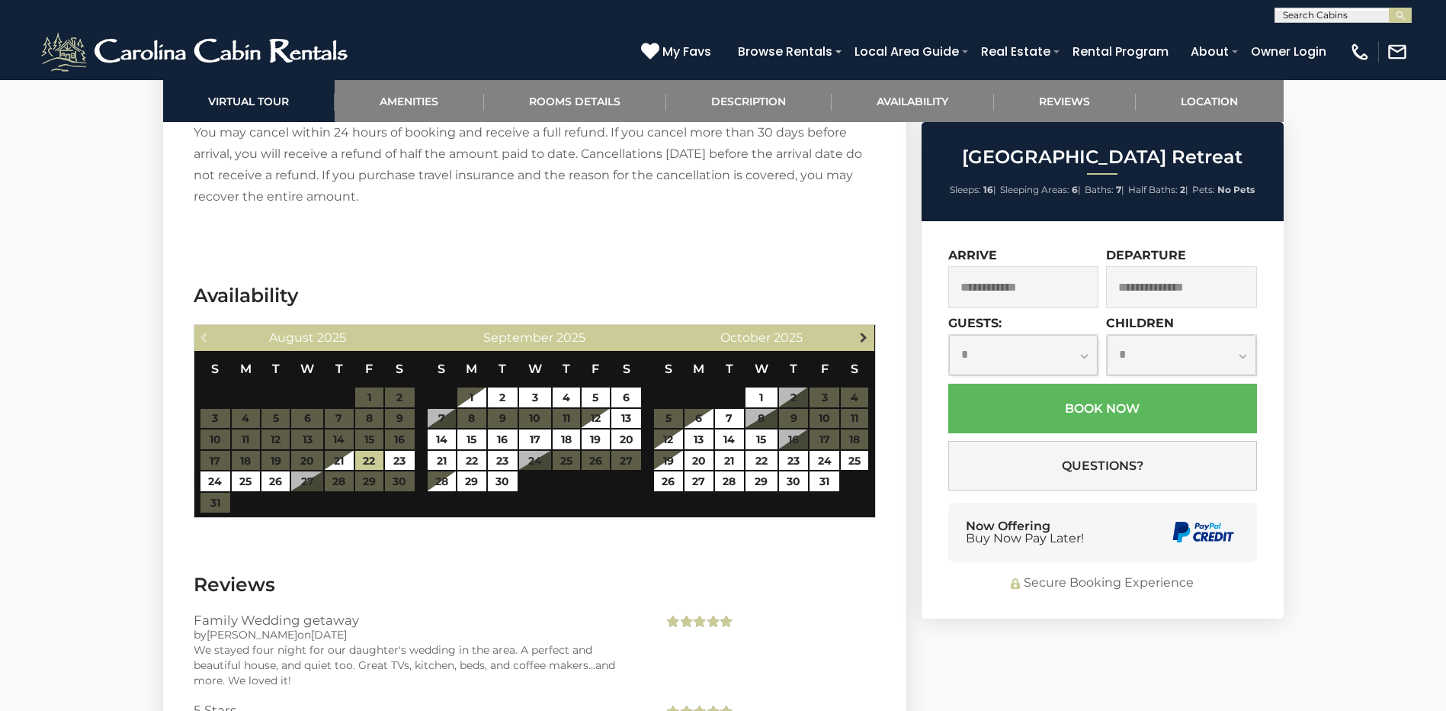
click at [865, 331] on span "Next" at bounding box center [864, 337] width 12 height 12
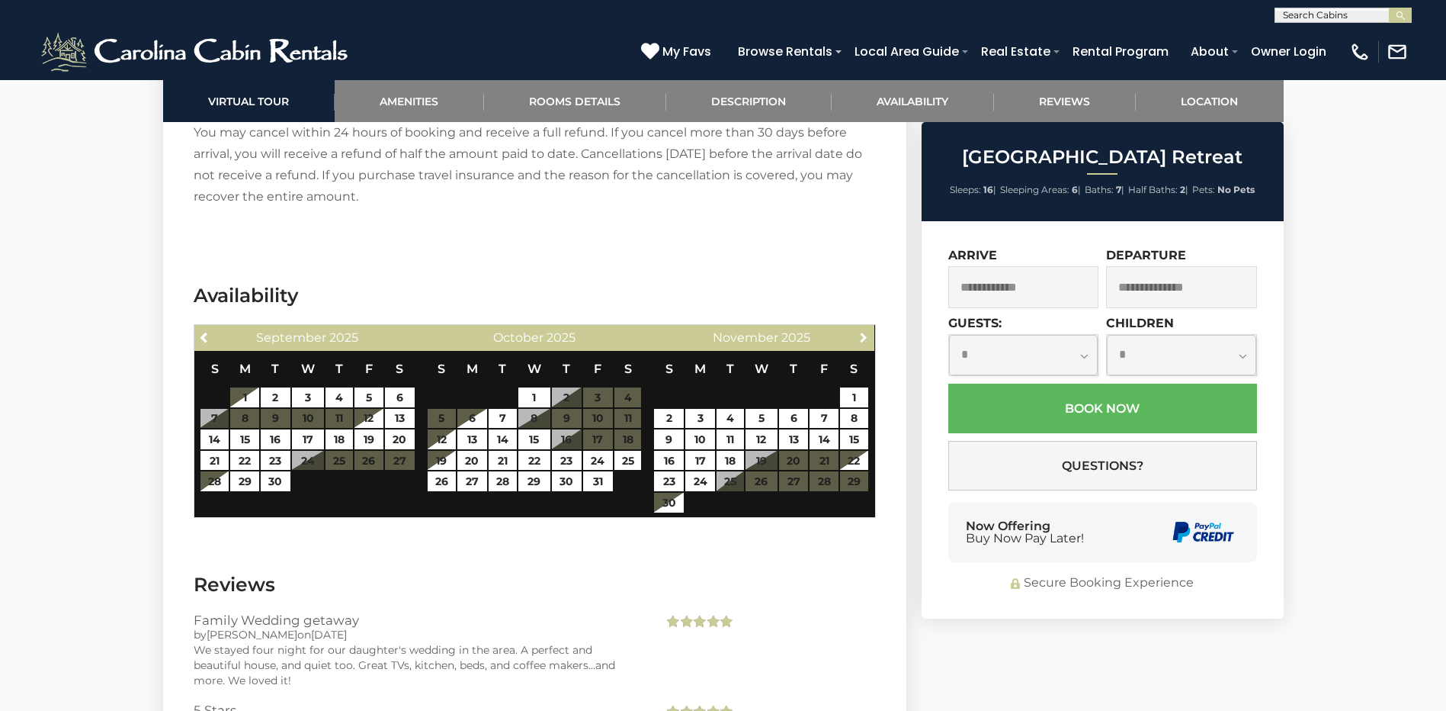
click at [865, 331] on span "Next" at bounding box center [864, 337] width 12 height 12
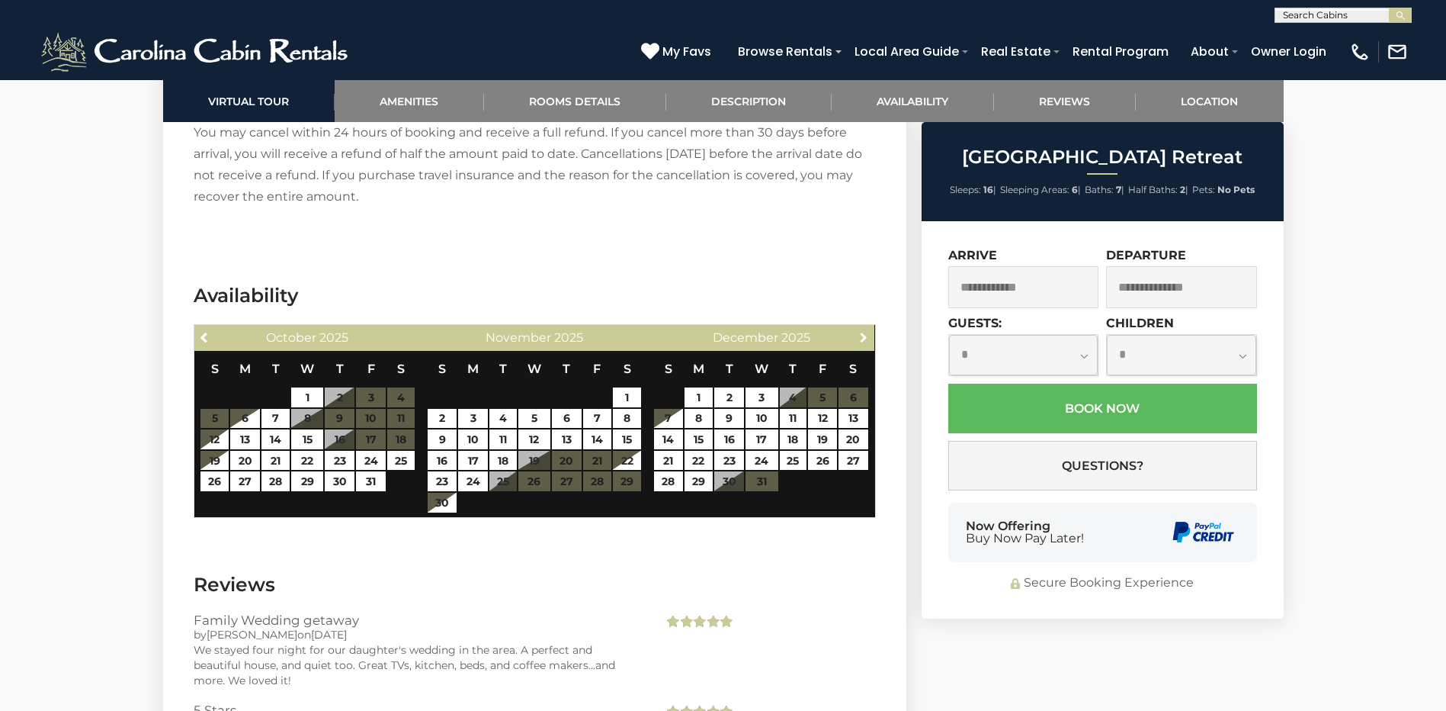
click at [865, 331] on span "Next" at bounding box center [864, 337] width 12 height 12
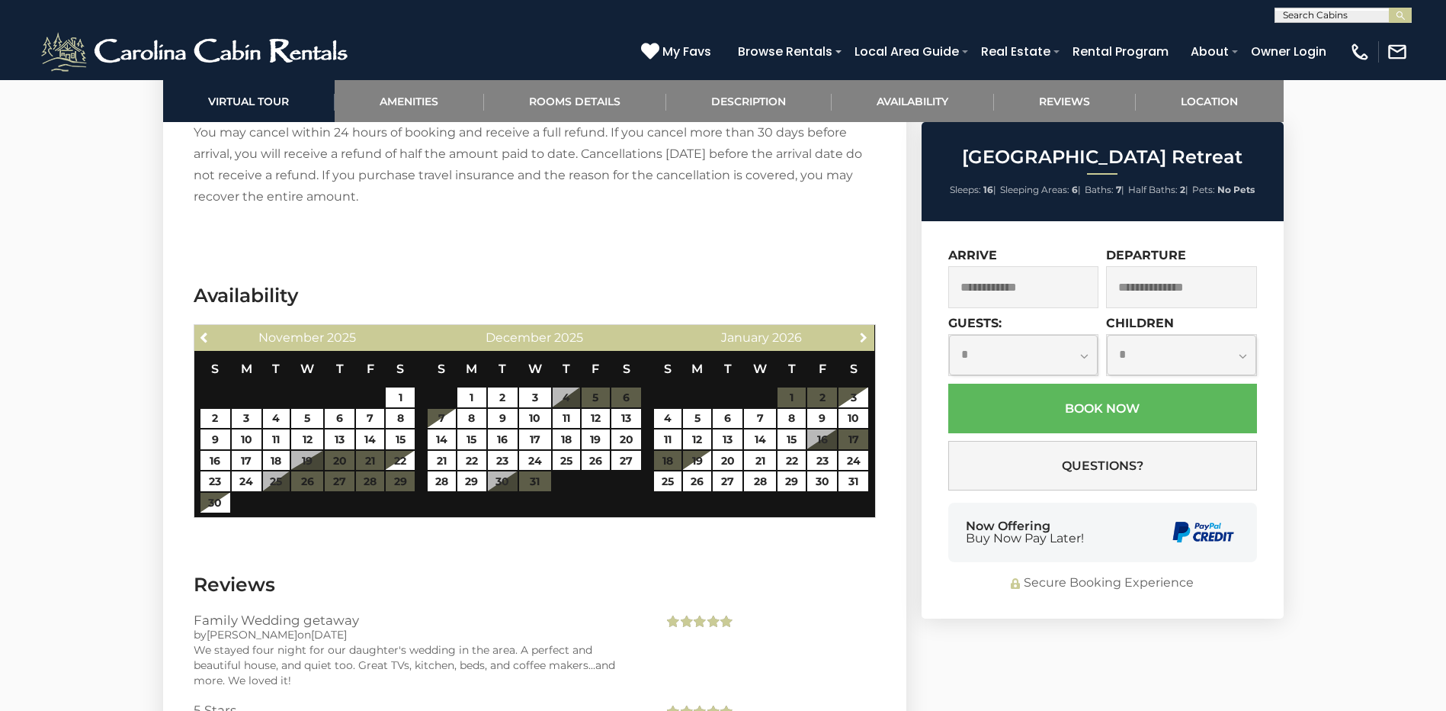
click at [865, 331] on span "Next" at bounding box center [864, 337] width 12 height 12
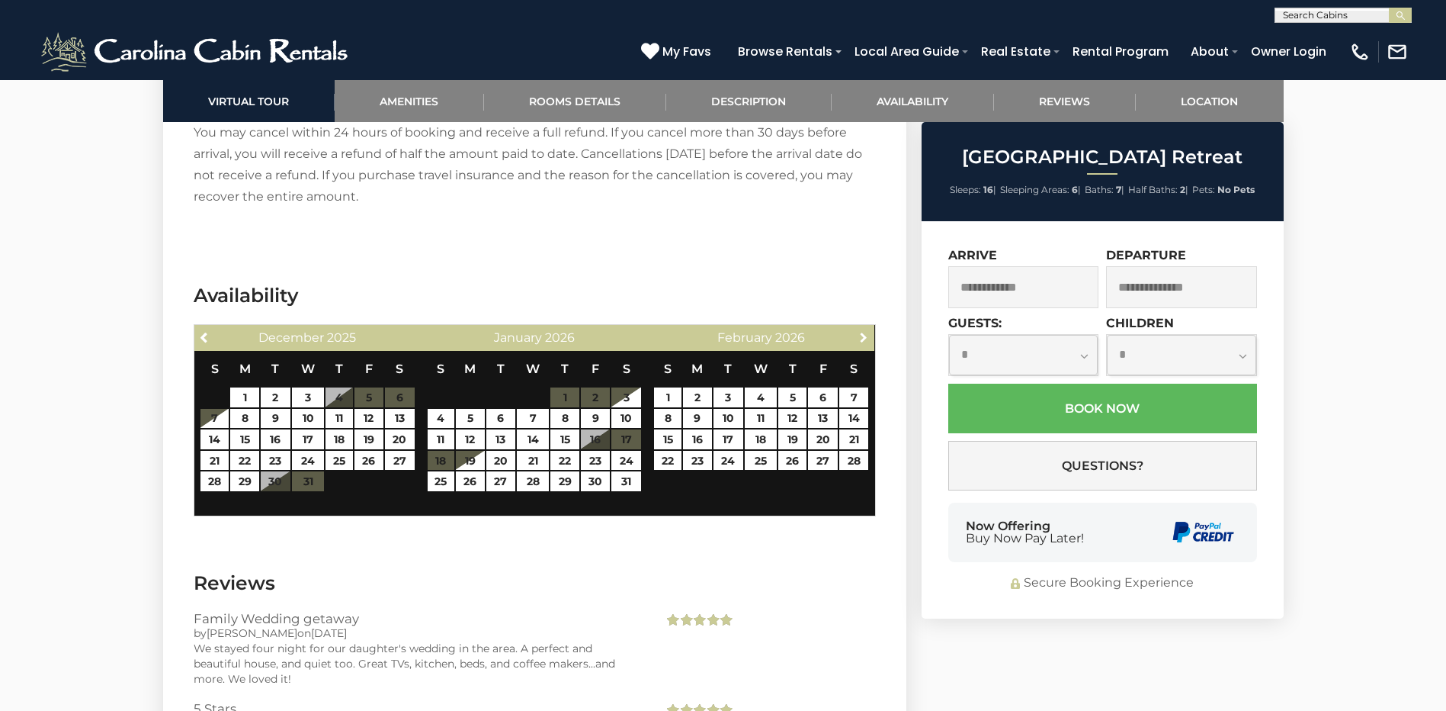
click at [865, 331] on span "Next" at bounding box center [864, 337] width 12 height 12
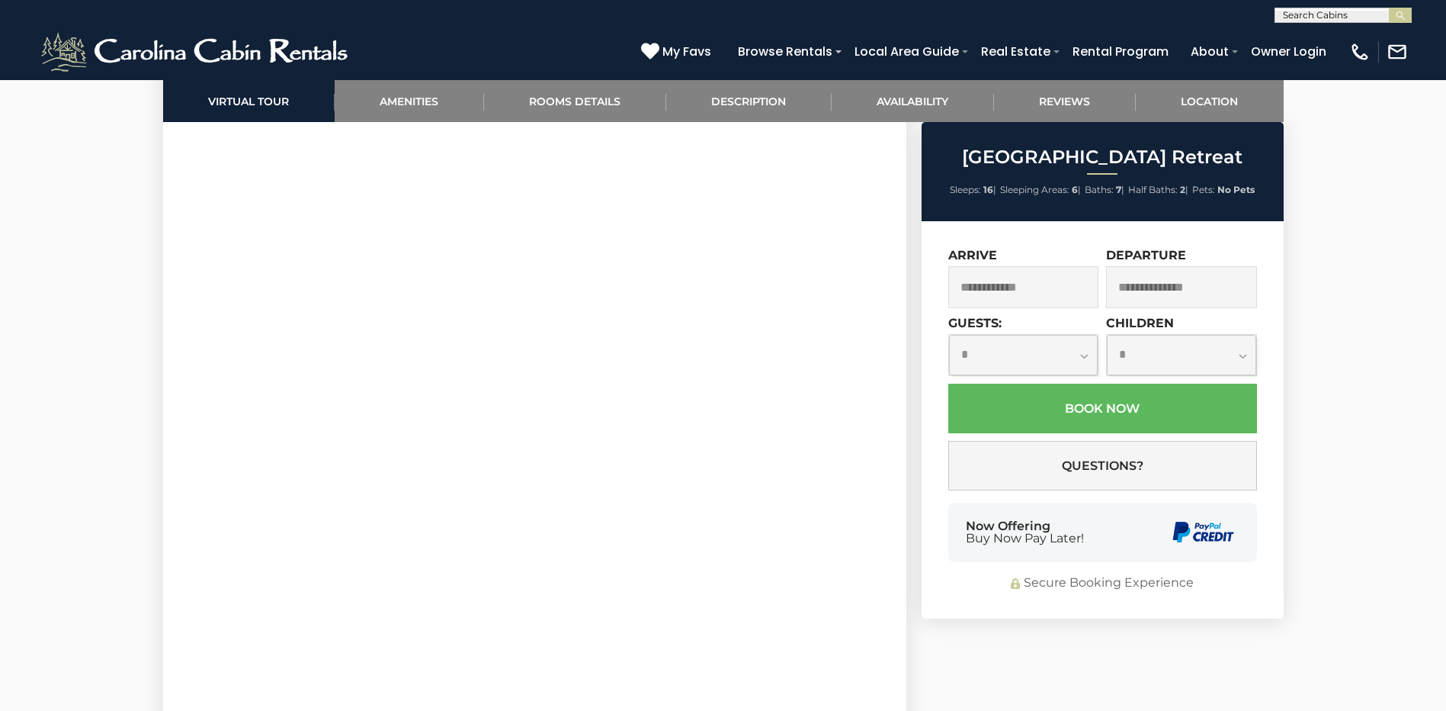
scroll to position [915, 0]
